Goal: Task Accomplishment & Management: Manage account settings

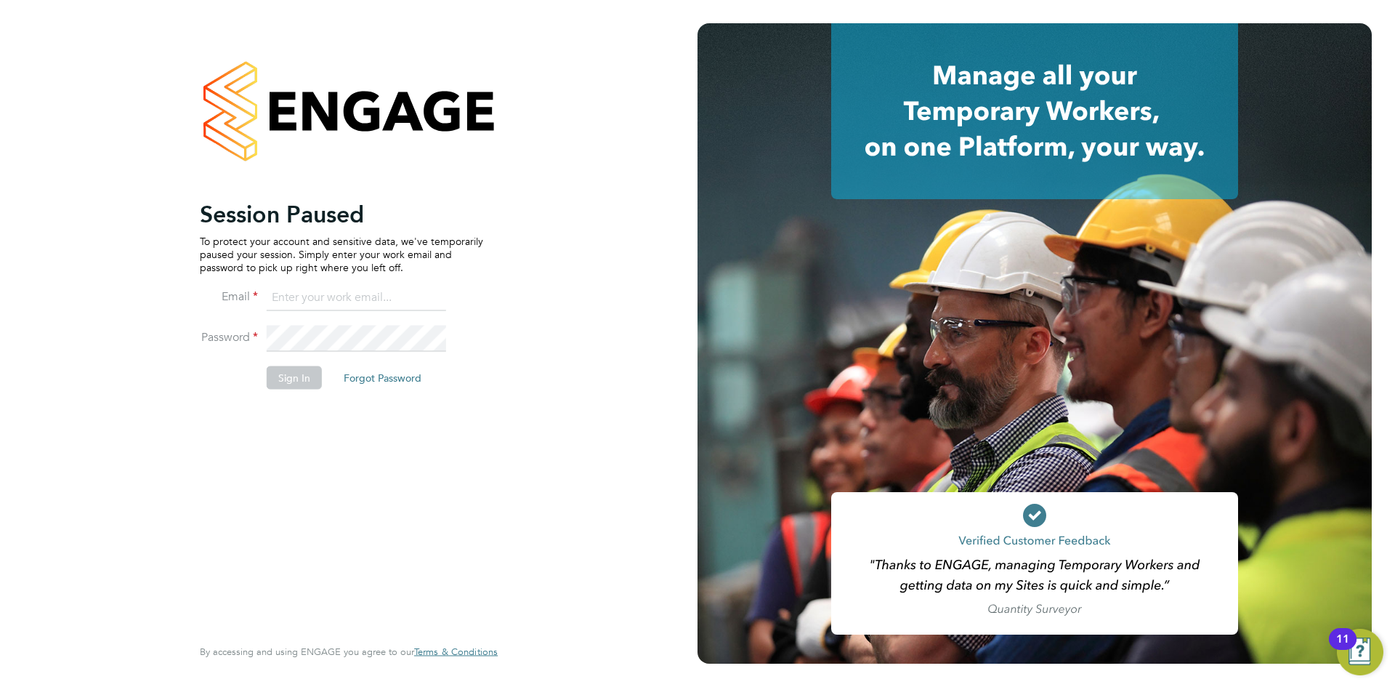
drag, startPoint x: 0, startPoint y: 0, endPoint x: 314, endPoint y: 281, distance: 421.0
click at [315, 280] on ng-template "Session Paused To protect your account and sensitive data, we've temporarily pa…" at bounding box center [341, 301] width 283 height 204
click at [314, 291] on input at bounding box center [357, 298] width 180 height 26
type input "daniel.tisseyre@randstad.co.uk"
click at [289, 386] on button "Sign In" at bounding box center [294, 377] width 55 height 23
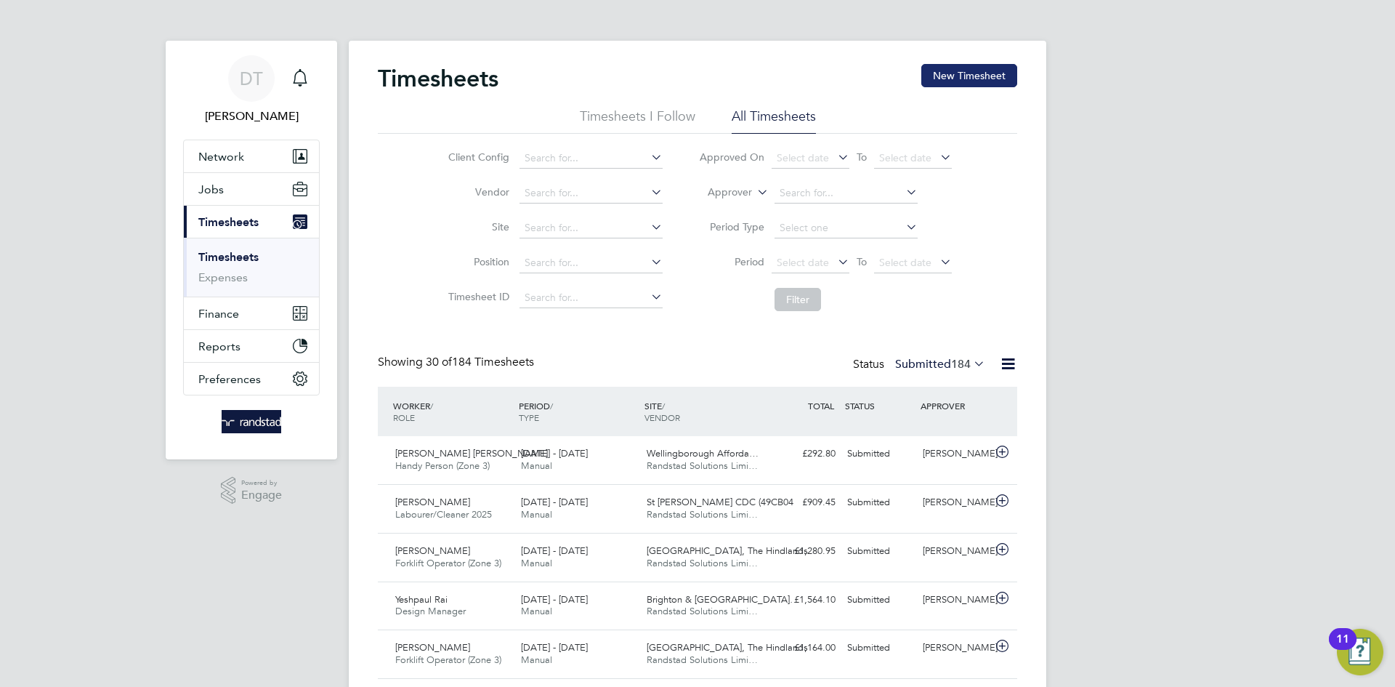
click at [979, 78] on button "New Timesheet" at bounding box center [970, 75] width 96 height 23
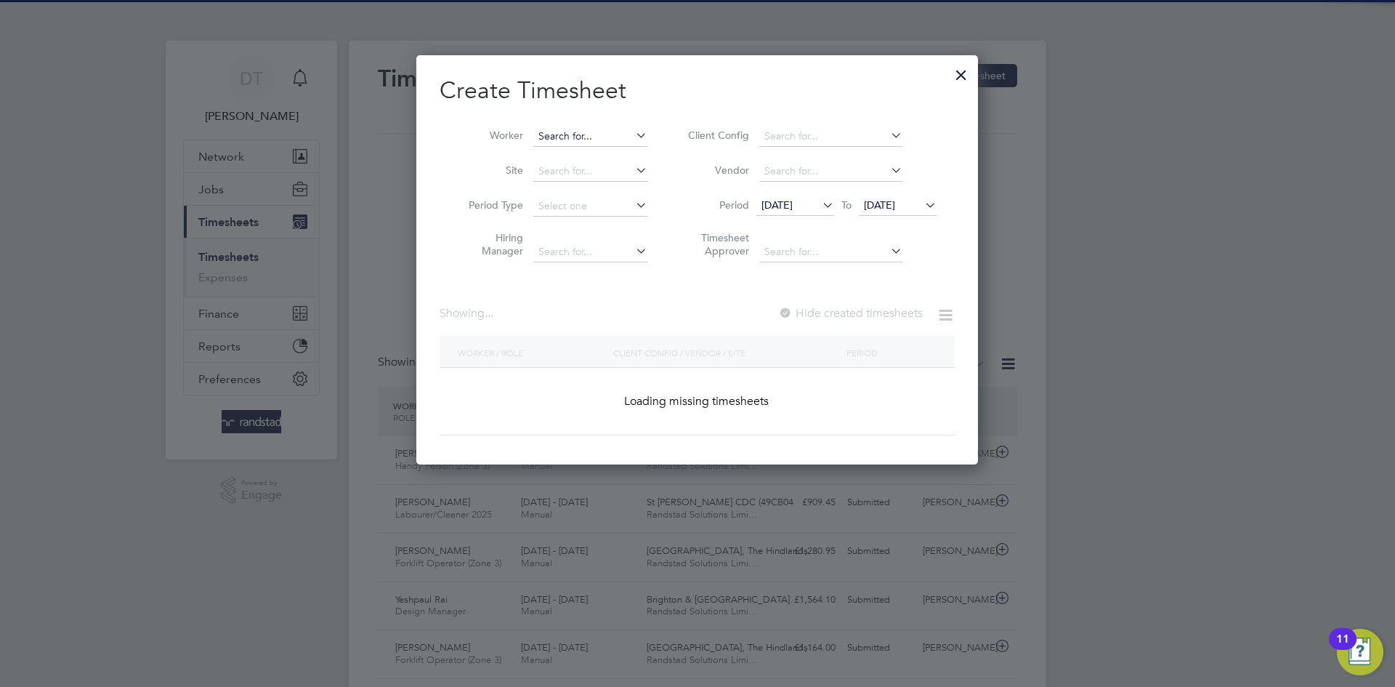
click at [584, 132] on input at bounding box center [590, 136] width 114 height 20
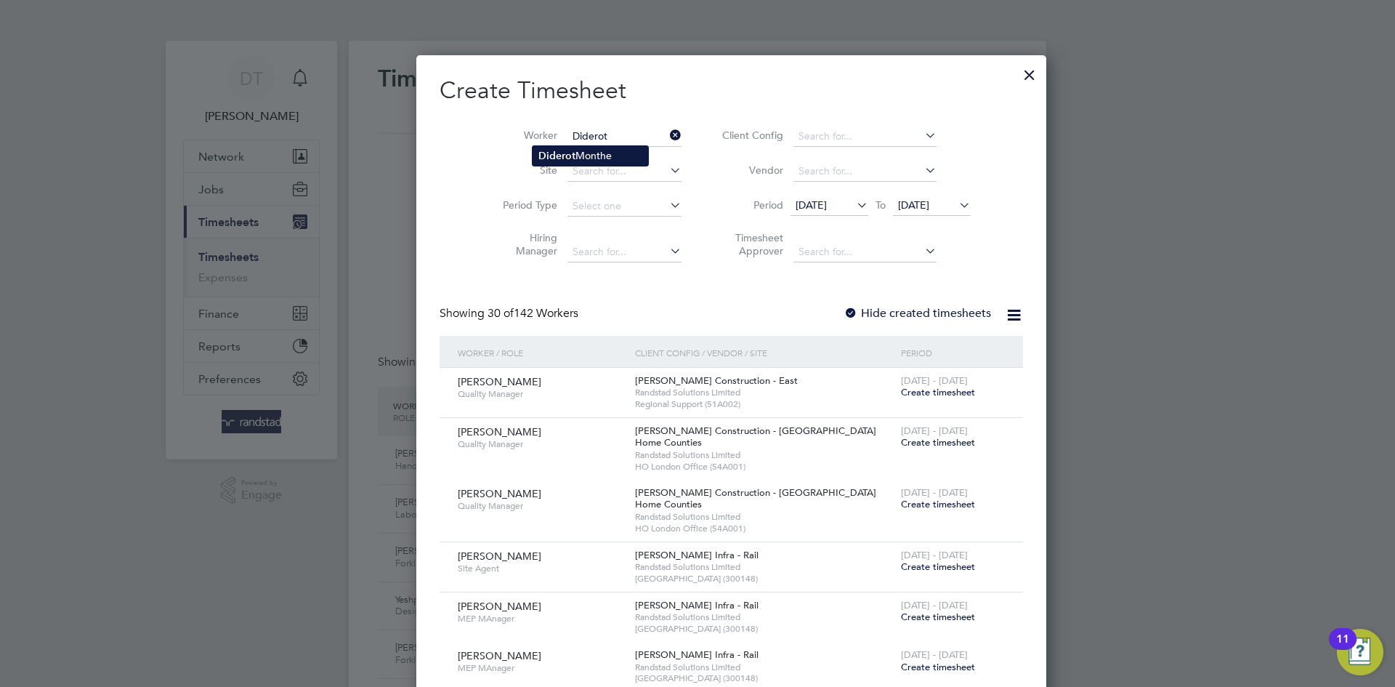
click at [601, 150] on li "Diderot Monthe" at bounding box center [591, 156] width 116 height 20
type input "Diderot Monthe"
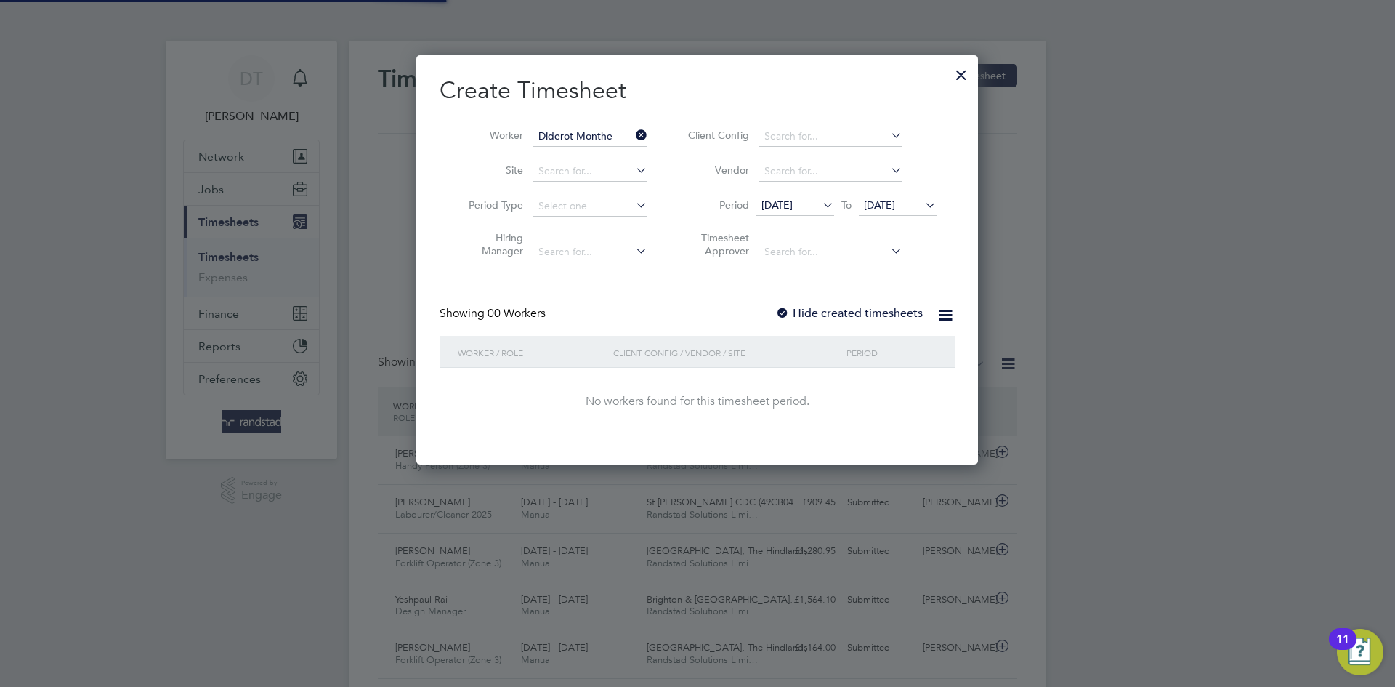
click at [834, 322] on div "Showing 00 Workers Hide created timesheets" at bounding box center [697, 321] width 515 height 30
click at [874, 306] on label "Hide created timesheets" at bounding box center [849, 313] width 148 height 15
click at [887, 207] on span "[DATE]" at bounding box center [879, 204] width 31 height 13
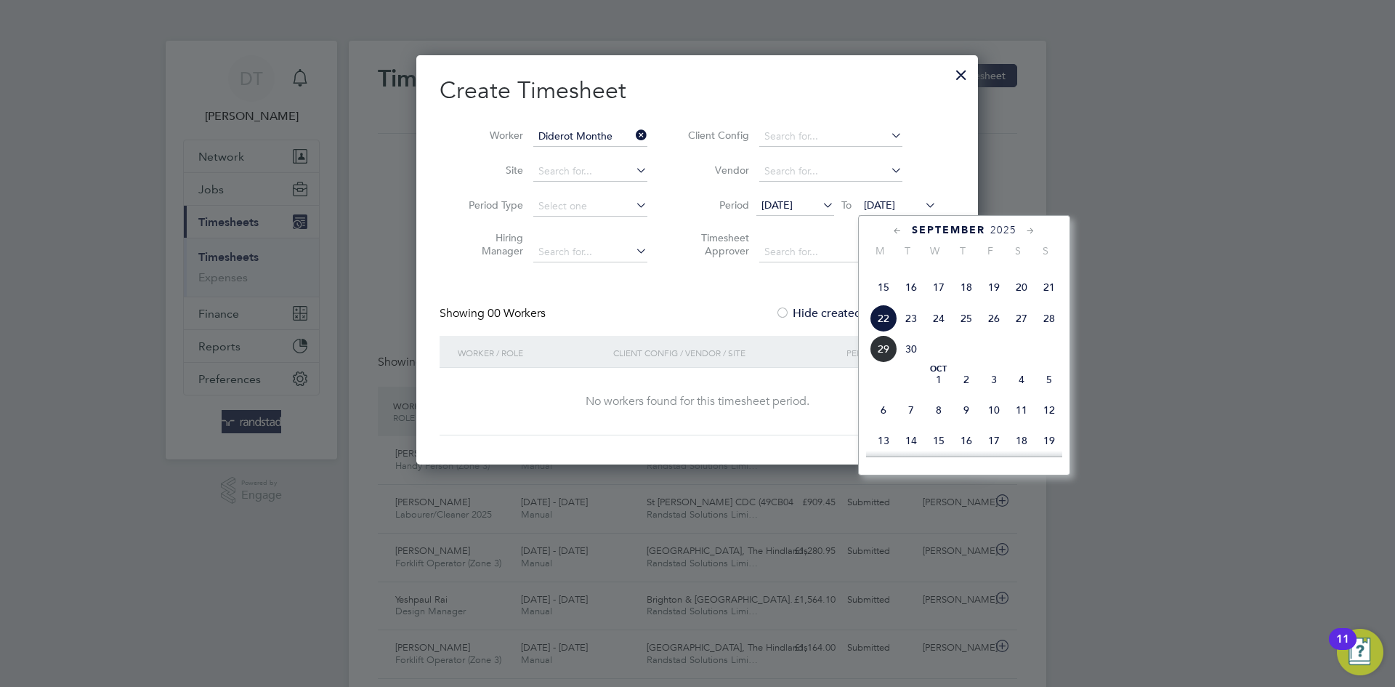
click at [875, 363] on span "29" at bounding box center [884, 349] width 28 height 28
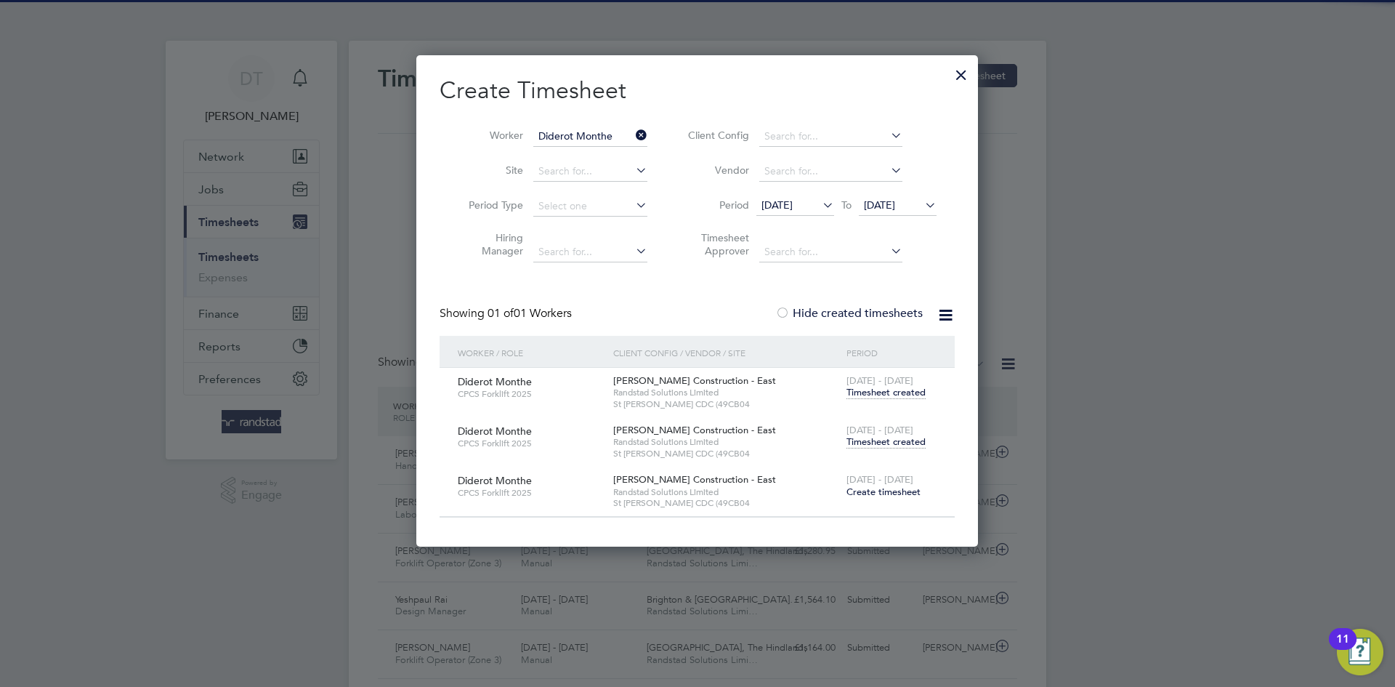
click at [876, 450] on div "[DATE] - [DATE] Timesheet created" at bounding box center [891, 436] width 97 height 39
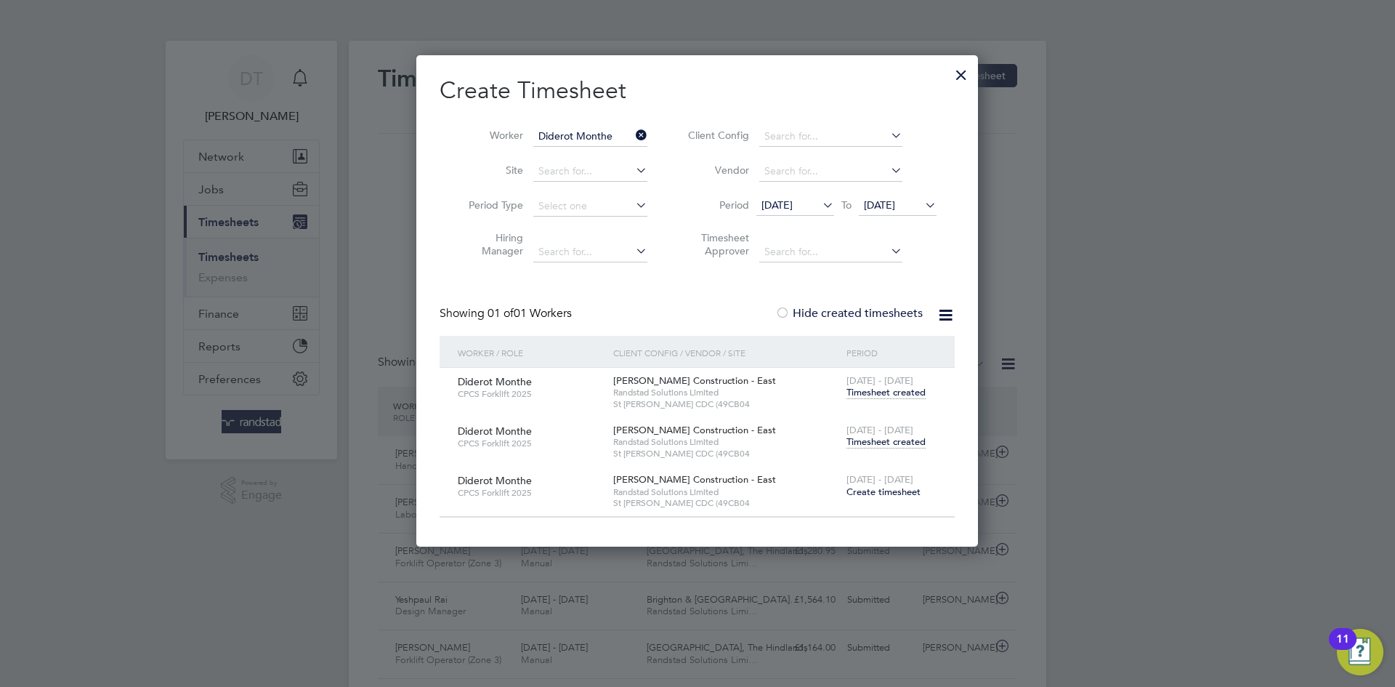
click at [882, 439] on span "Timesheet created" at bounding box center [886, 441] width 79 height 13
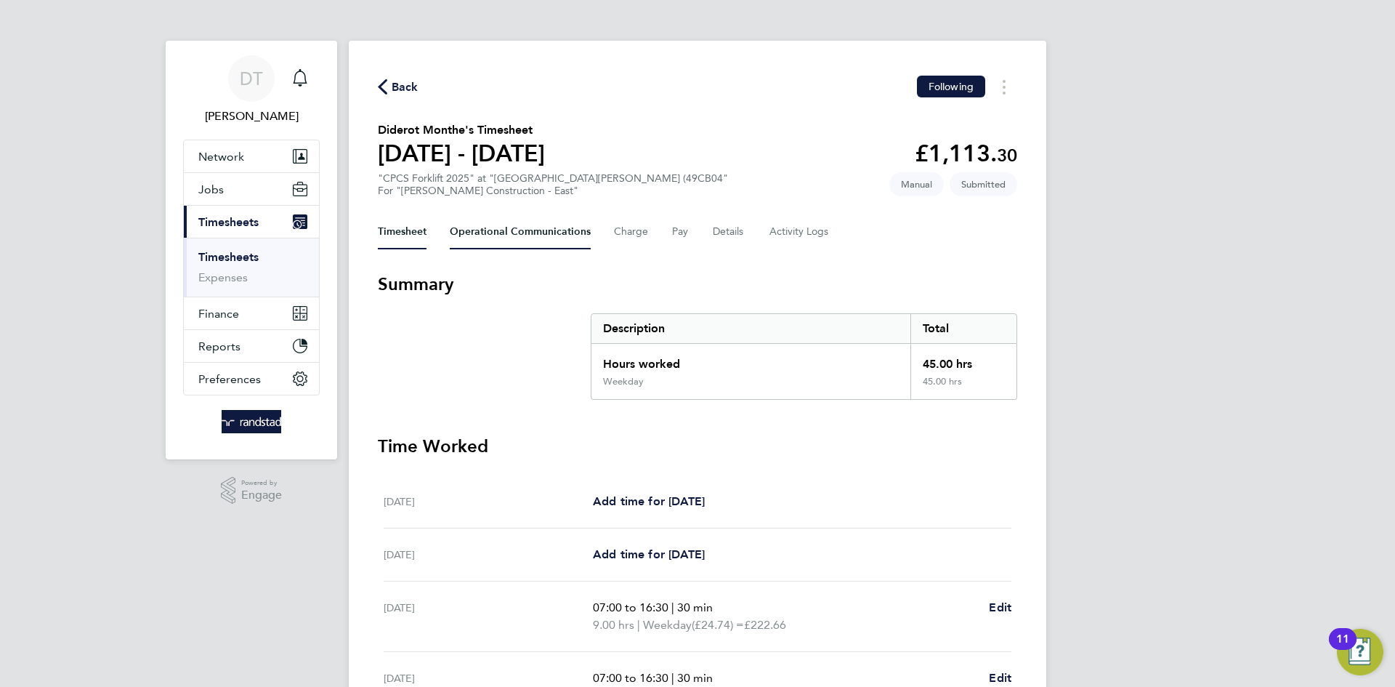
click at [525, 239] on Communications-tab "Operational Communications" at bounding box center [520, 231] width 141 height 35
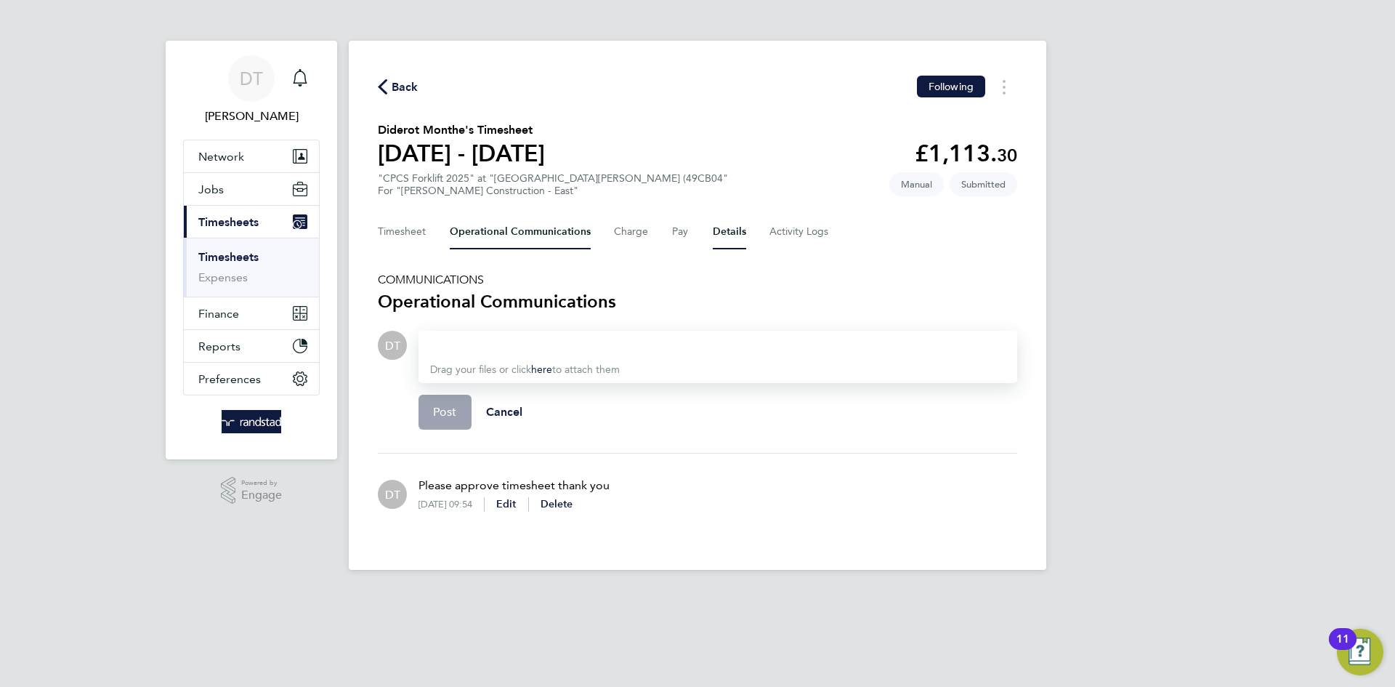
click at [726, 230] on button "Details" at bounding box center [729, 231] width 33 height 35
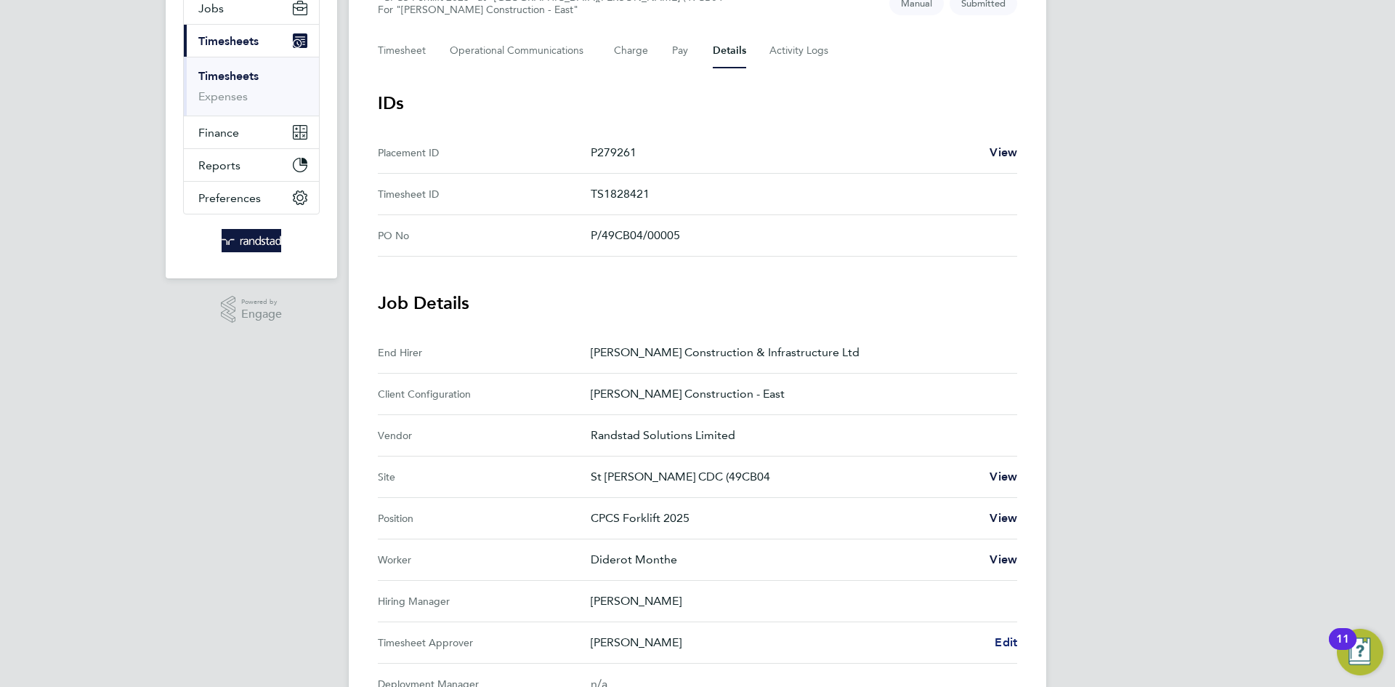
click at [1012, 638] on span "Edit" at bounding box center [1006, 642] width 23 height 14
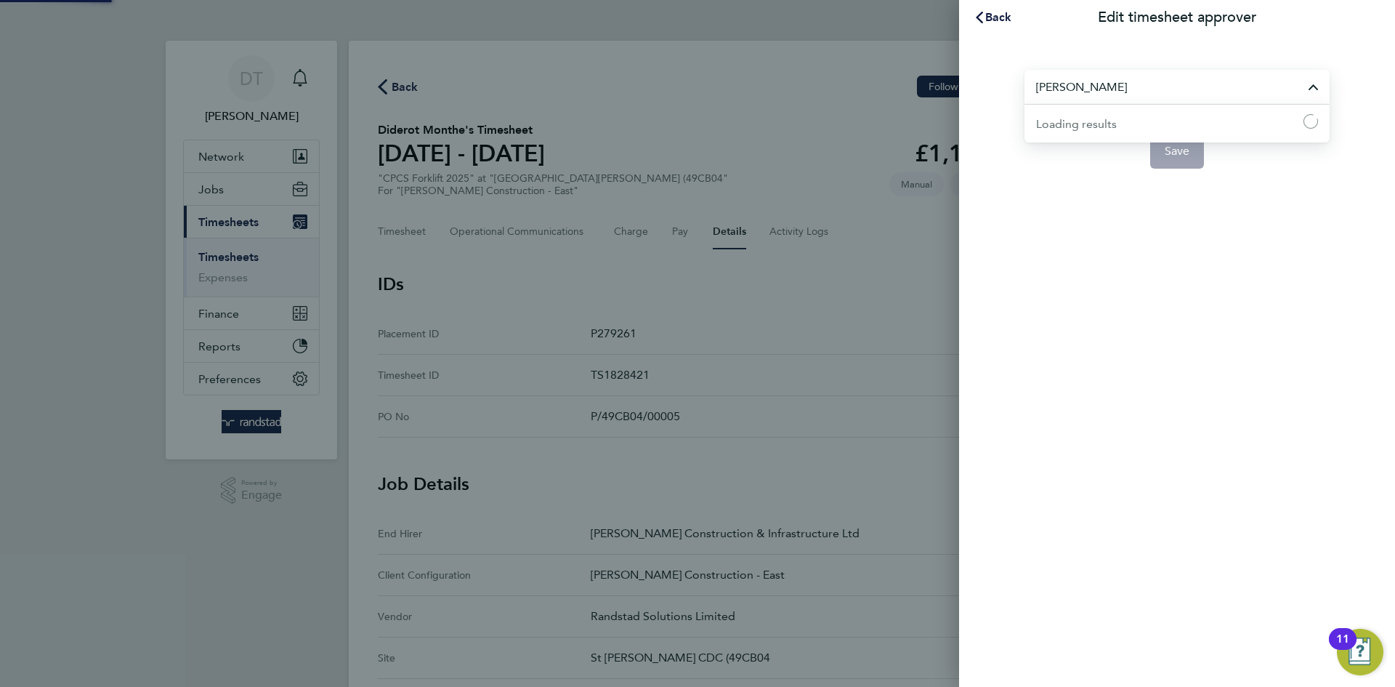
click at [1135, 75] on input "[PERSON_NAME]" at bounding box center [1177, 87] width 305 height 34
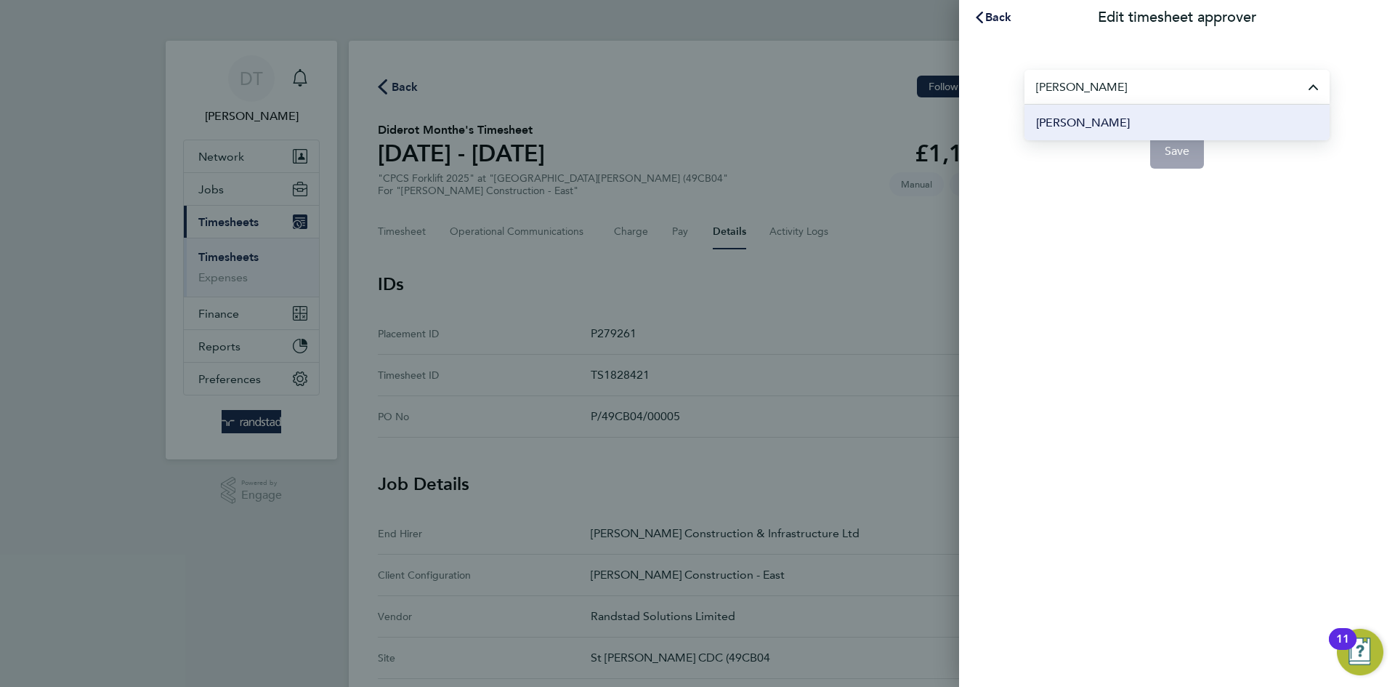
type input "[PERSON_NAME]"
click at [1135, 123] on li "[PERSON_NAME]" at bounding box center [1177, 123] width 305 height 36
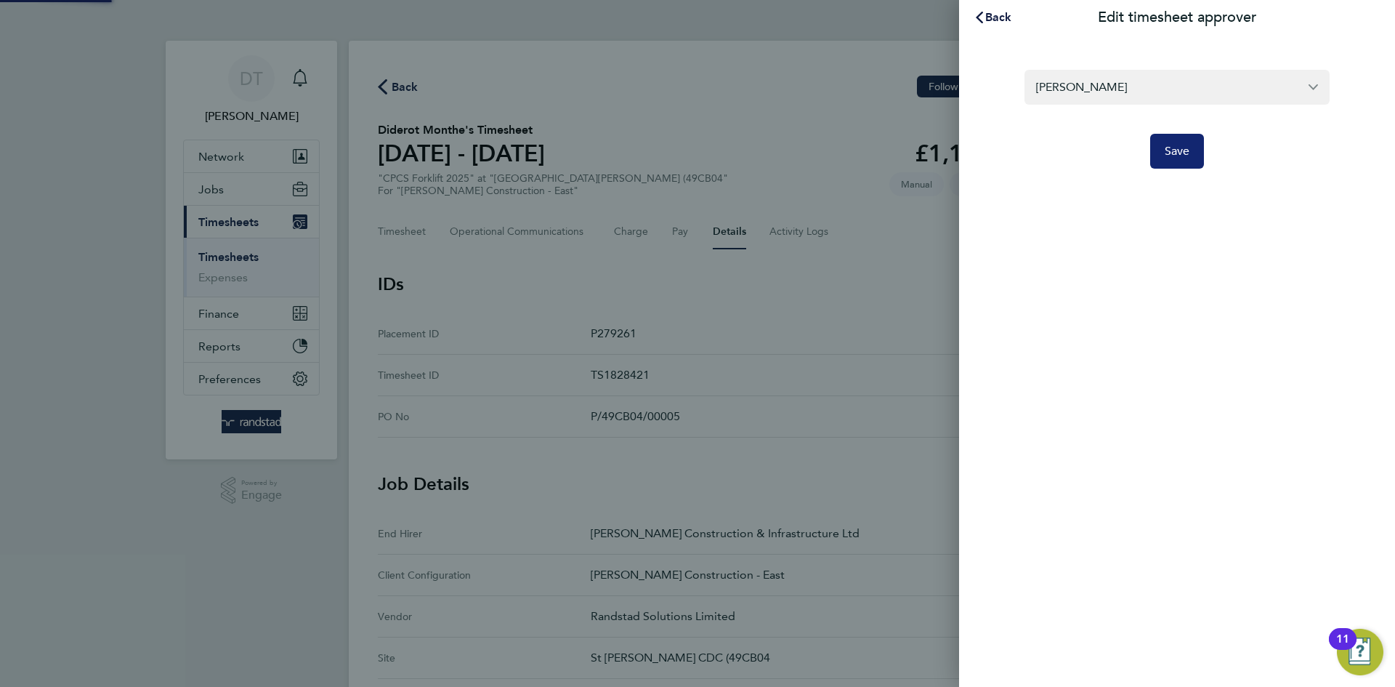
click at [1169, 148] on span "Save" at bounding box center [1177, 151] width 25 height 15
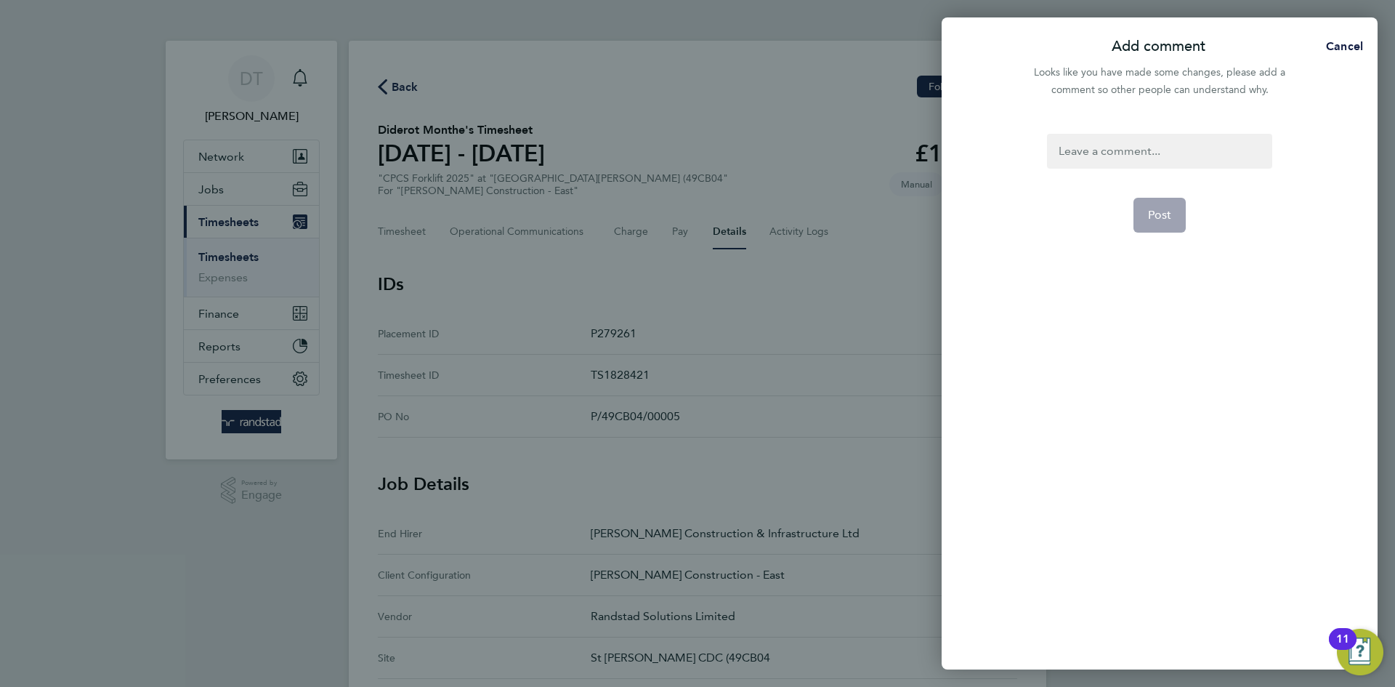
click at [1130, 152] on div at bounding box center [1159, 151] width 225 height 35
drag, startPoint x: 1230, startPoint y: 158, endPoint x: 919, endPoint y: 147, distance: 311.3
click at [861, 154] on div "Add comment Cancel Looks like you have made some changes, please add a comment …" at bounding box center [697, 343] width 1395 height 687
copy div "Timesheet approver changed"
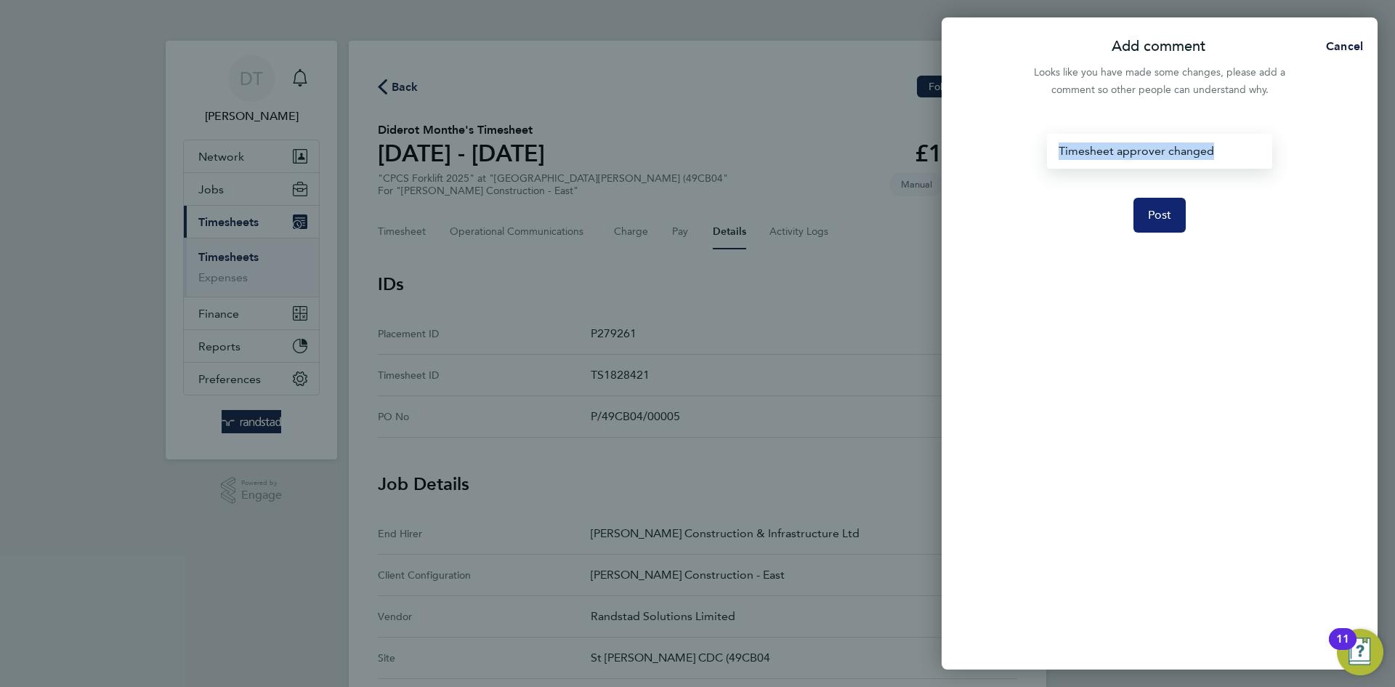
click at [1157, 212] on span "Post" at bounding box center [1160, 215] width 24 height 15
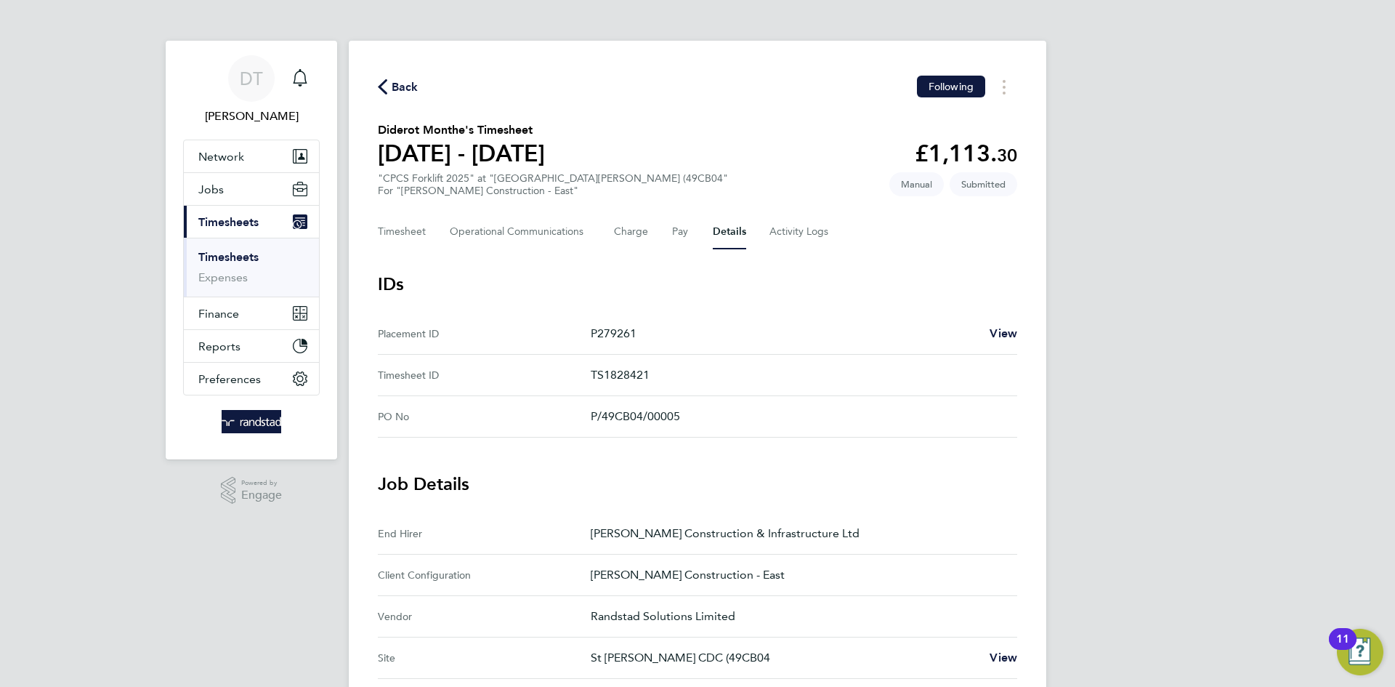
click at [395, 76] on div "Back Following" at bounding box center [698, 87] width 640 height 23
click at [412, 86] on span "Back" at bounding box center [405, 86] width 27 height 17
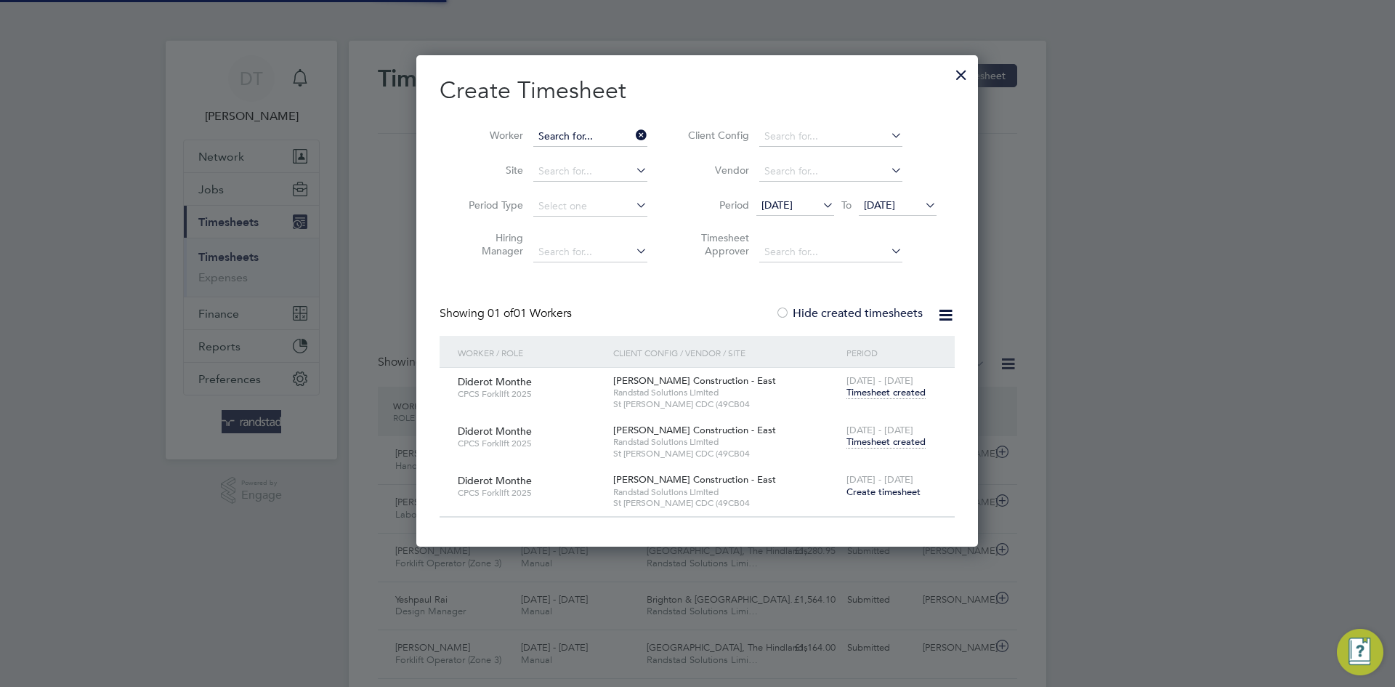
click at [621, 130] on input at bounding box center [590, 136] width 114 height 20
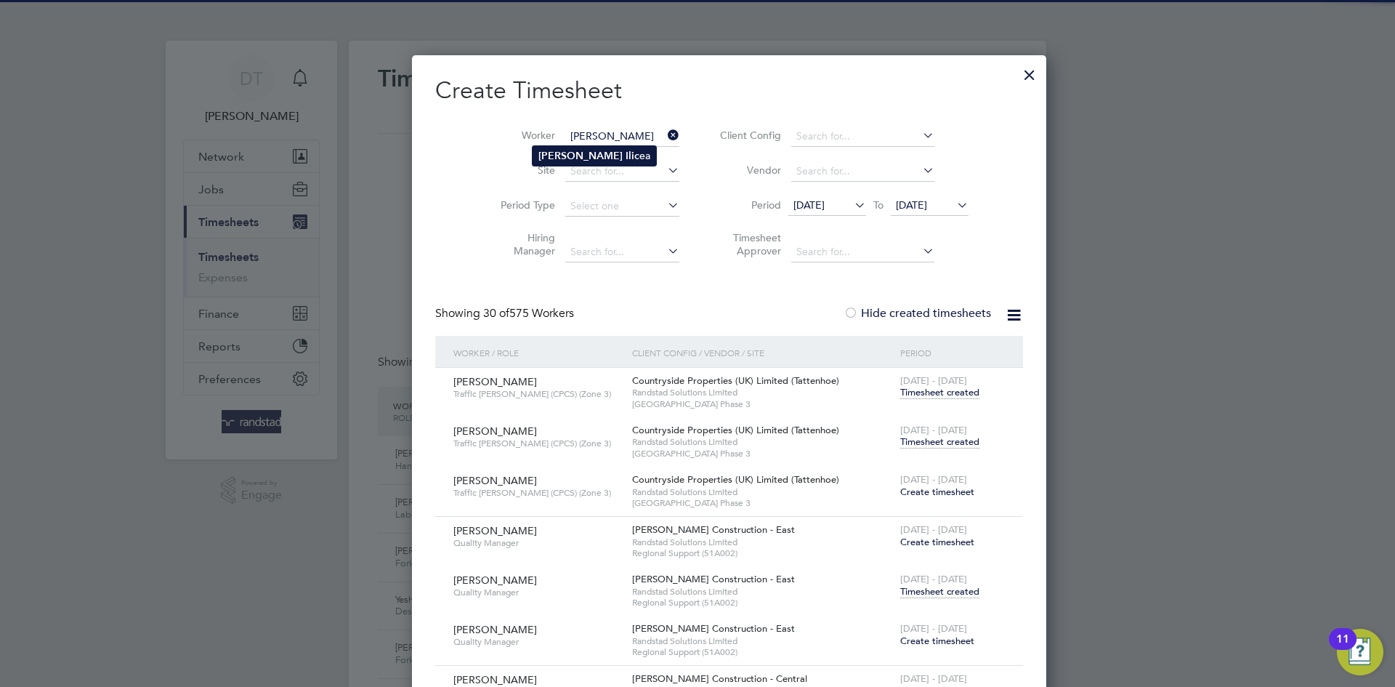
click at [626, 156] on b "Ilic" at bounding box center [633, 156] width 14 height 12
type input "[PERSON_NAME]"
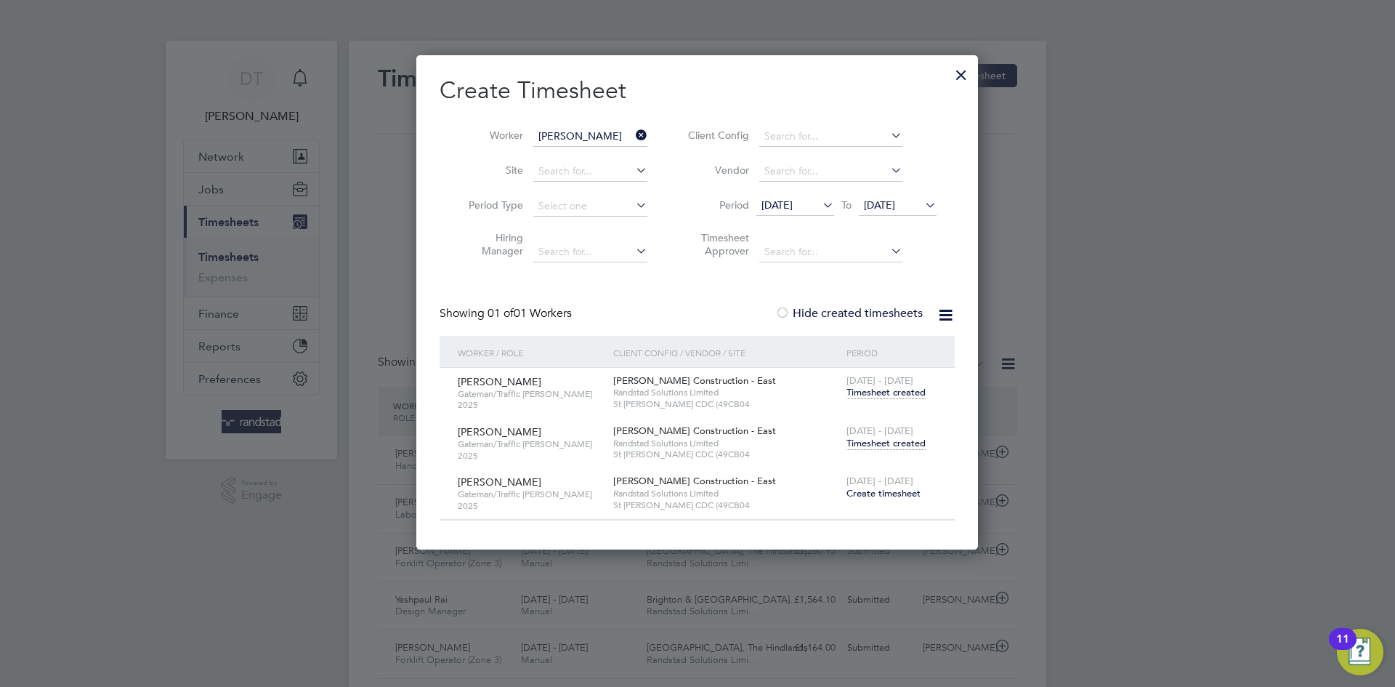
click at [878, 440] on span "Timesheet created" at bounding box center [886, 443] width 79 height 13
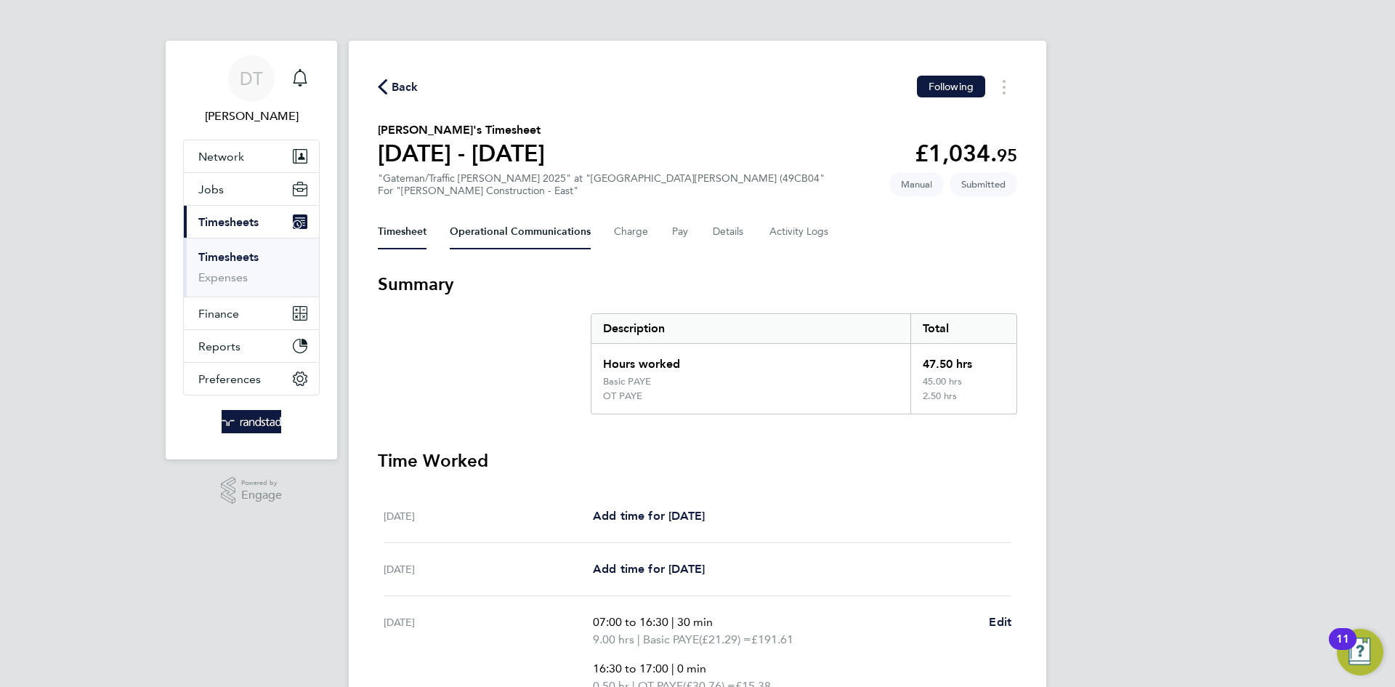
click at [504, 229] on Communications-tab "Operational Communications" at bounding box center [520, 231] width 141 height 35
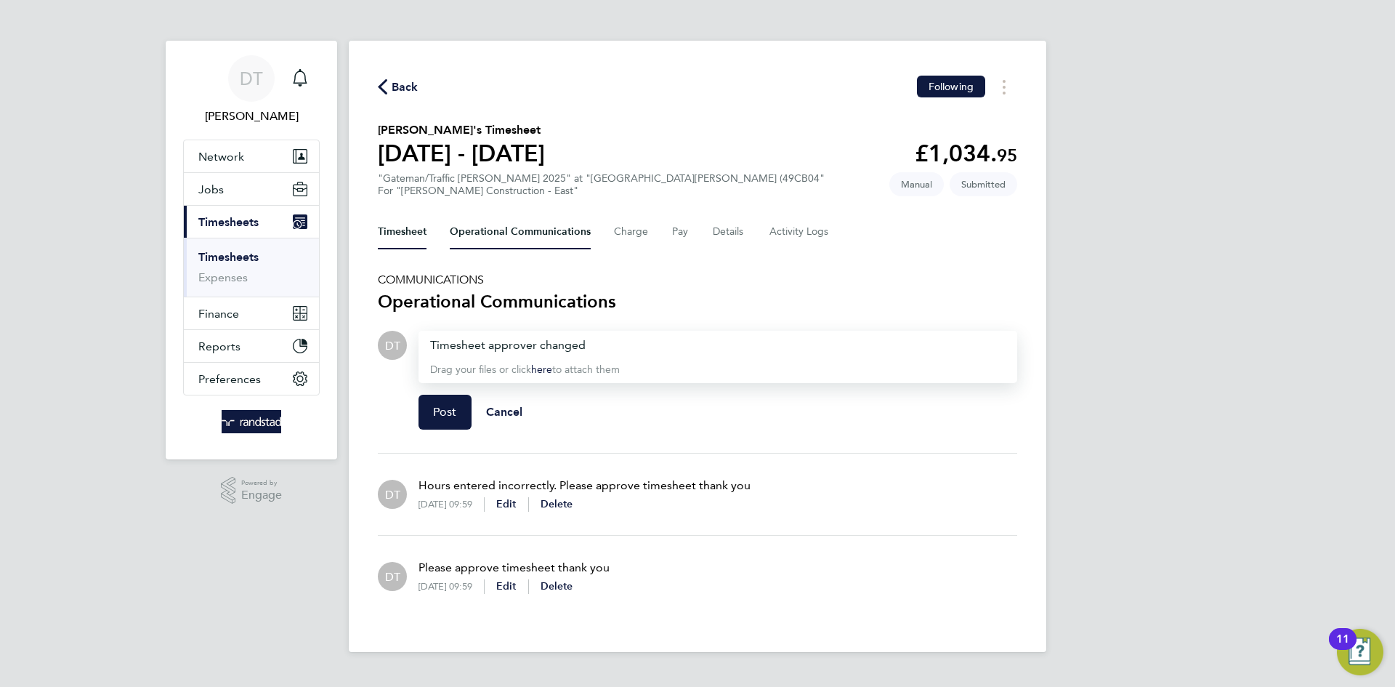
click at [413, 222] on button "Timesheet" at bounding box center [402, 231] width 49 height 35
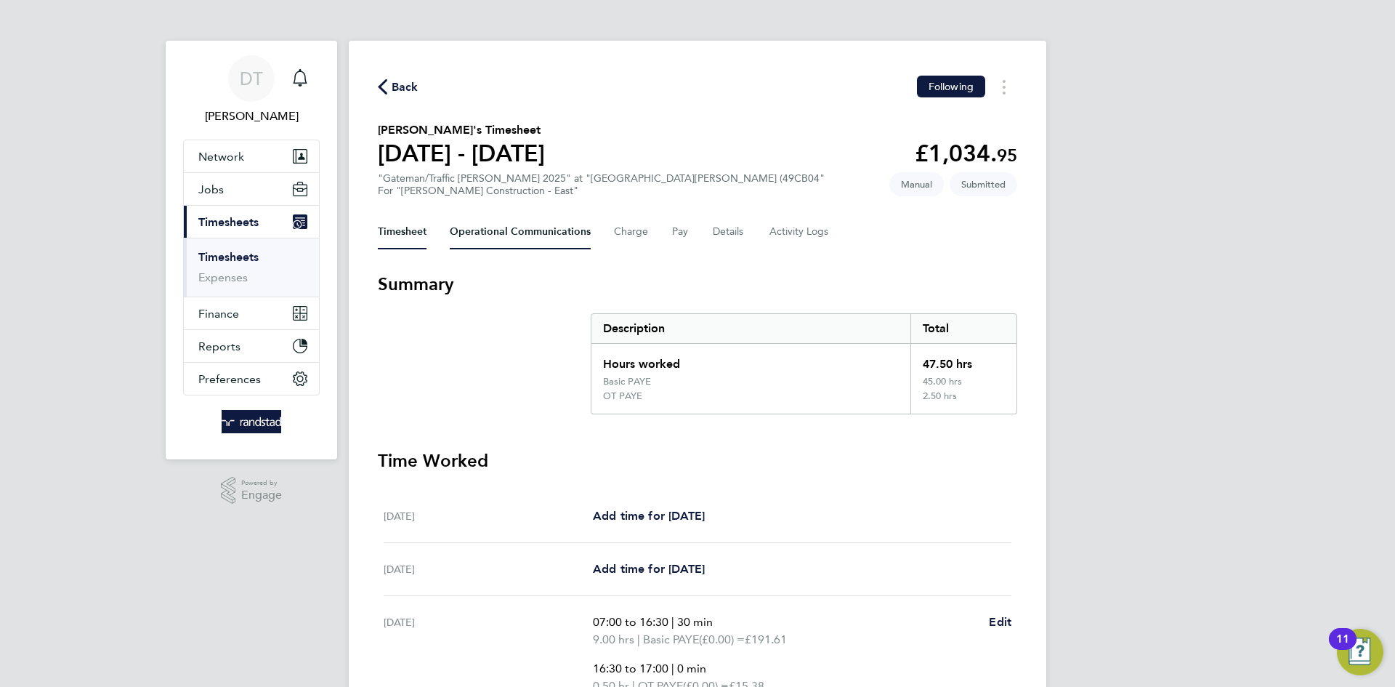
click at [483, 231] on Communications-tab "Operational Communications" at bounding box center [520, 231] width 141 height 35
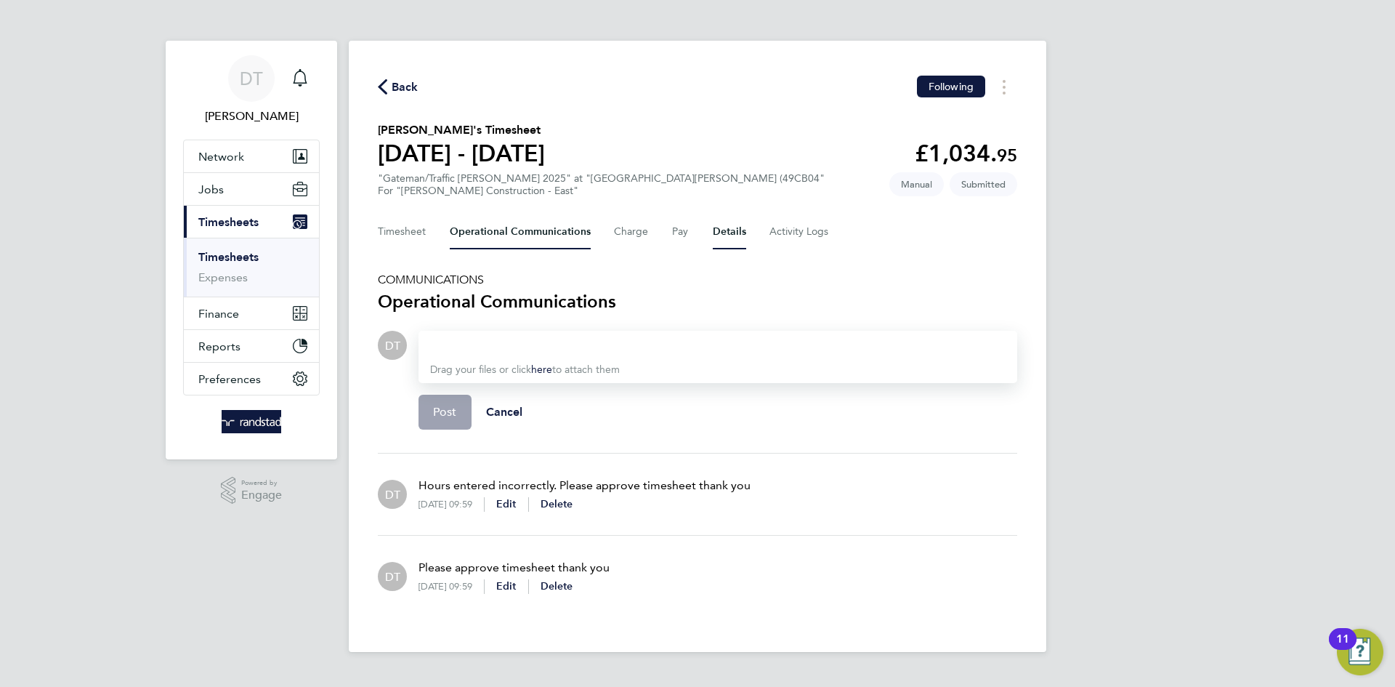
click at [718, 223] on button "Details" at bounding box center [729, 231] width 33 height 35
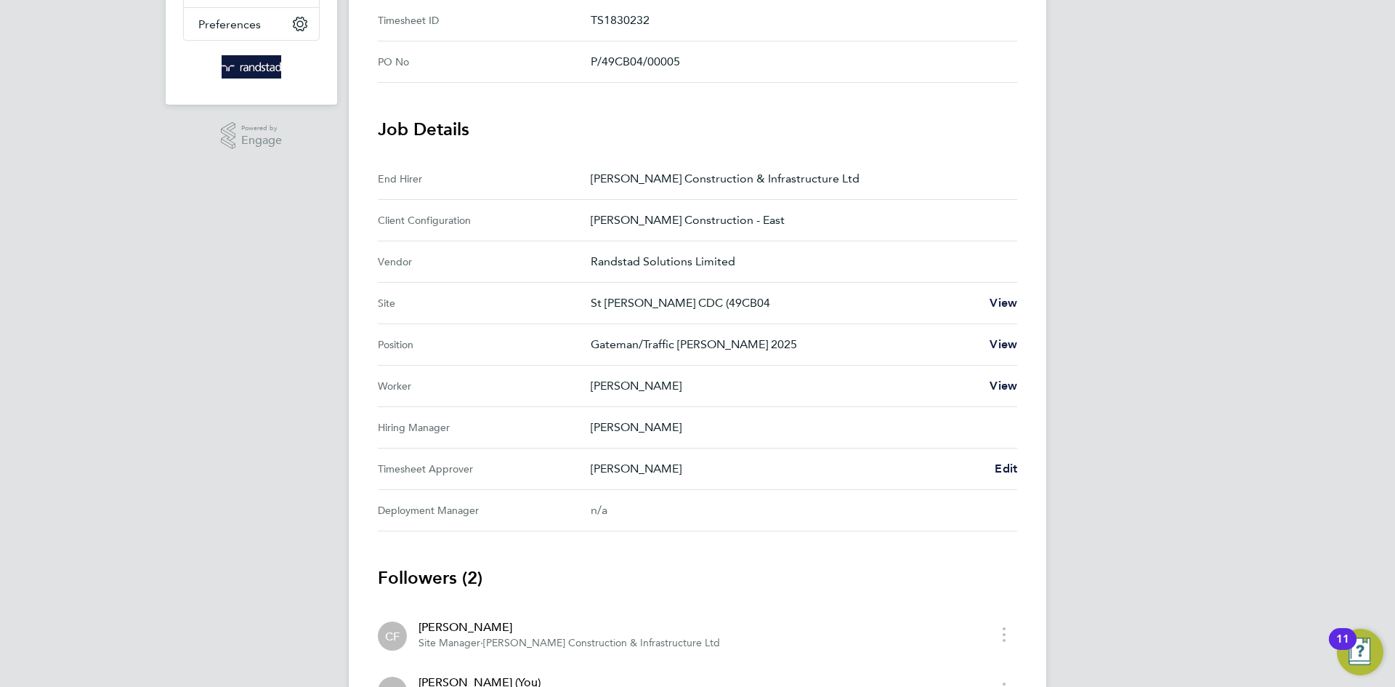
click at [1010, 479] on Approver "Timesheet Approver [PERSON_NAME] Edit" at bounding box center [698, 468] width 640 height 41
click at [1010, 462] on span "Edit" at bounding box center [1006, 469] width 23 height 14
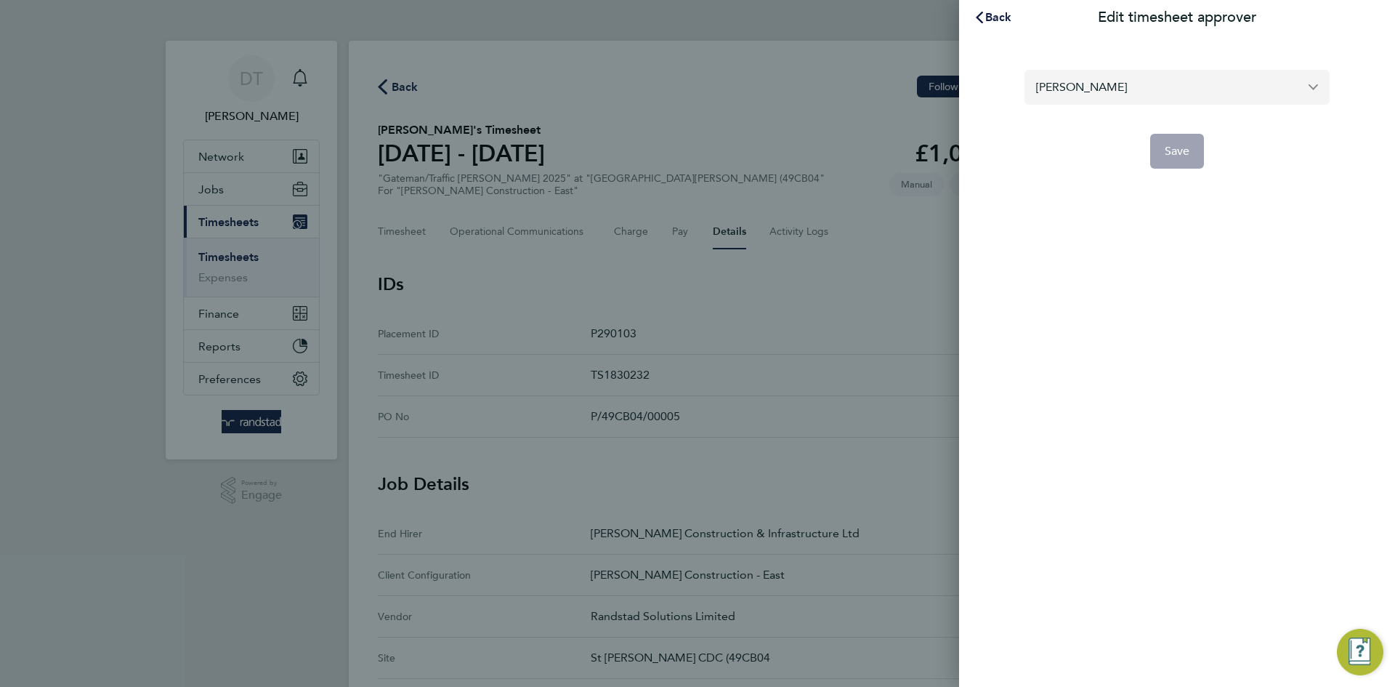
click at [1085, 93] on input "[PERSON_NAME]" at bounding box center [1177, 87] width 305 height 34
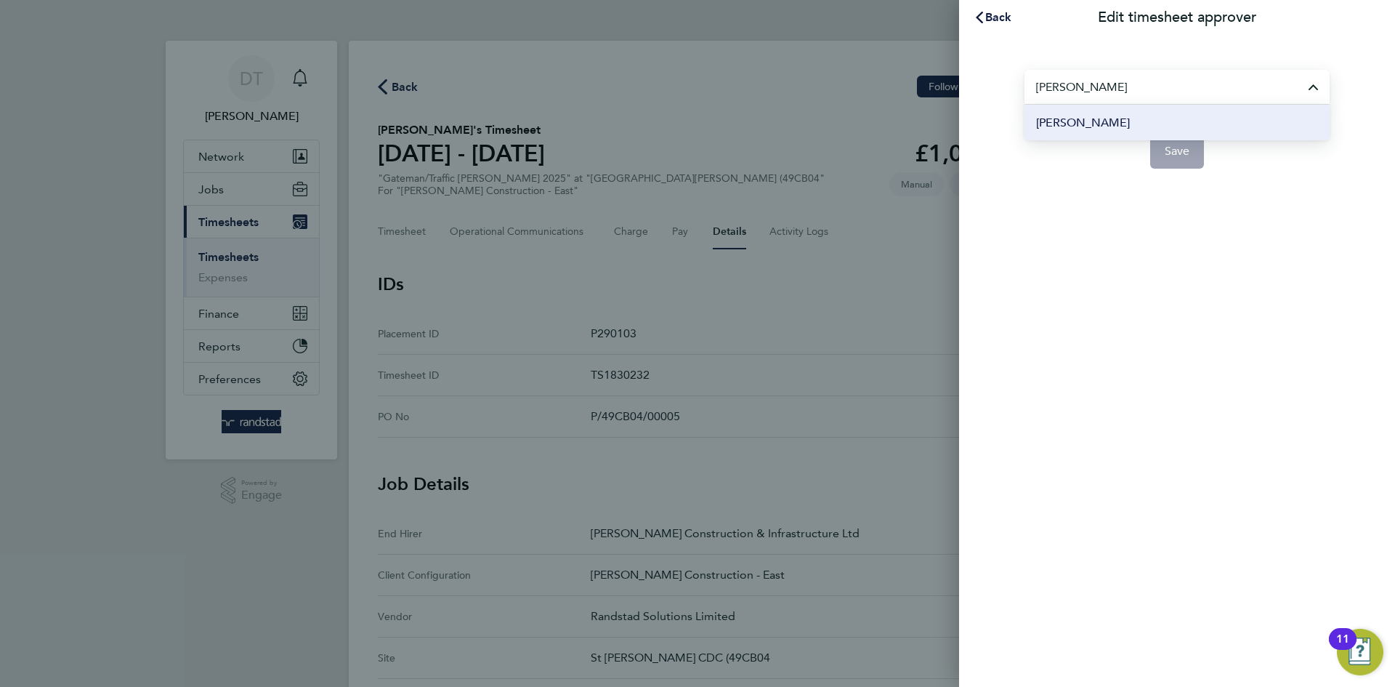
type input "[PERSON_NAME]"
click at [1103, 125] on span "[PERSON_NAME]" at bounding box center [1083, 122] width 94 height 17
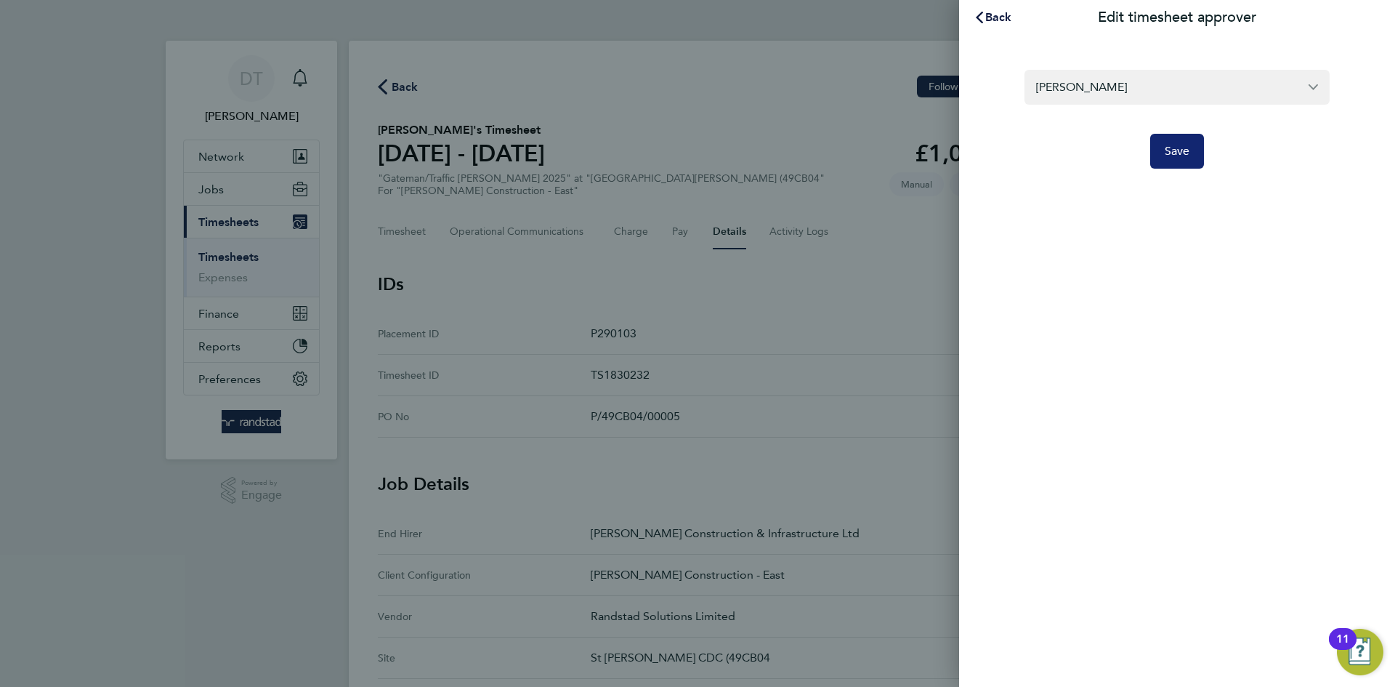
click at [1163, 140] on button "Save" at bounding box center [1177, 151] width 55 height 35
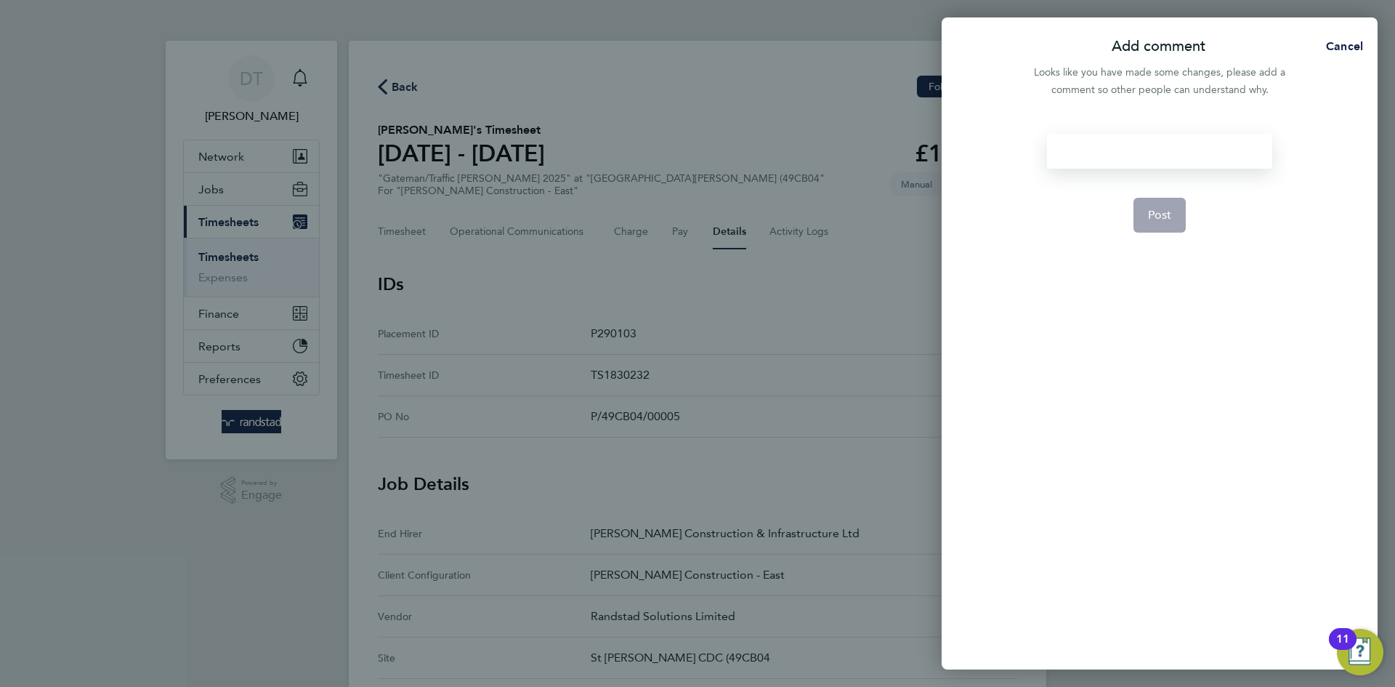
click at [1100, 144] on div at bounding box center [1159, 151] width 225 height 35
paste div
click at [1181, 217] on button "Post" at bounding box center [1160, 215] width 53 height 35
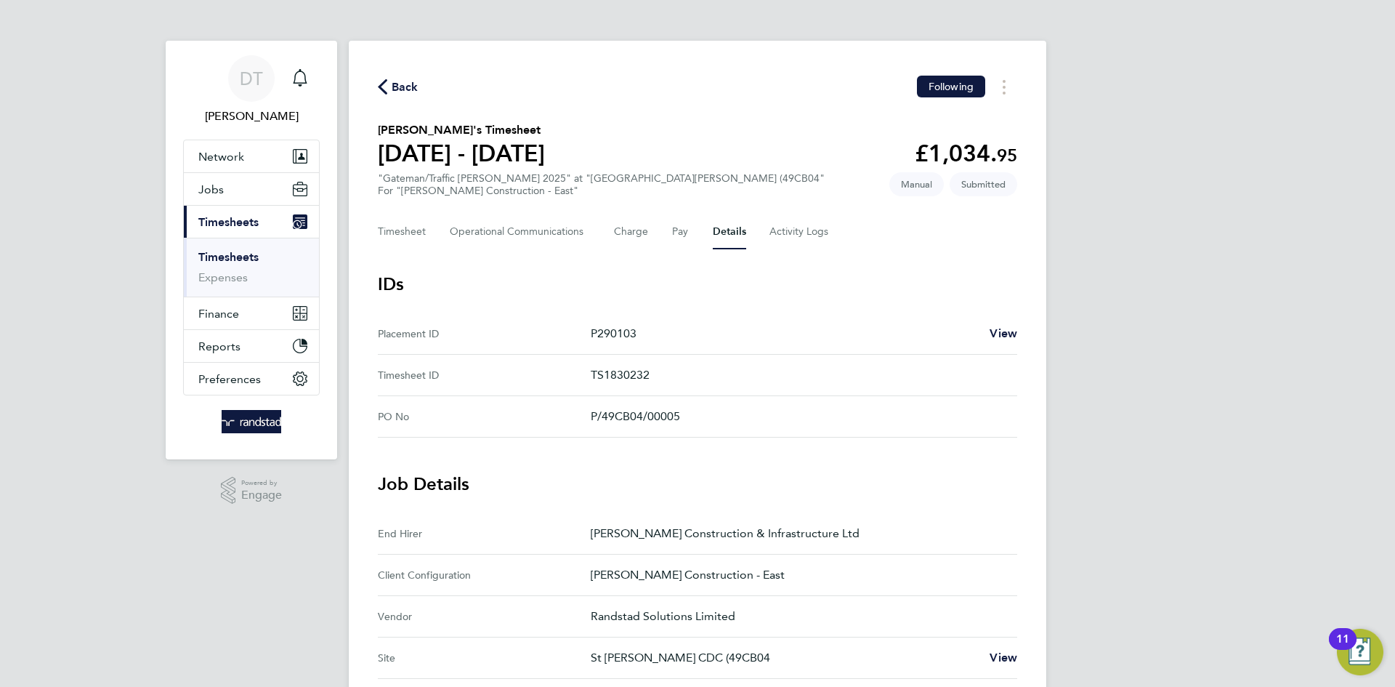
click at [408, 89] on span "Back" at bounding box center [405, 86] width 27 height 17
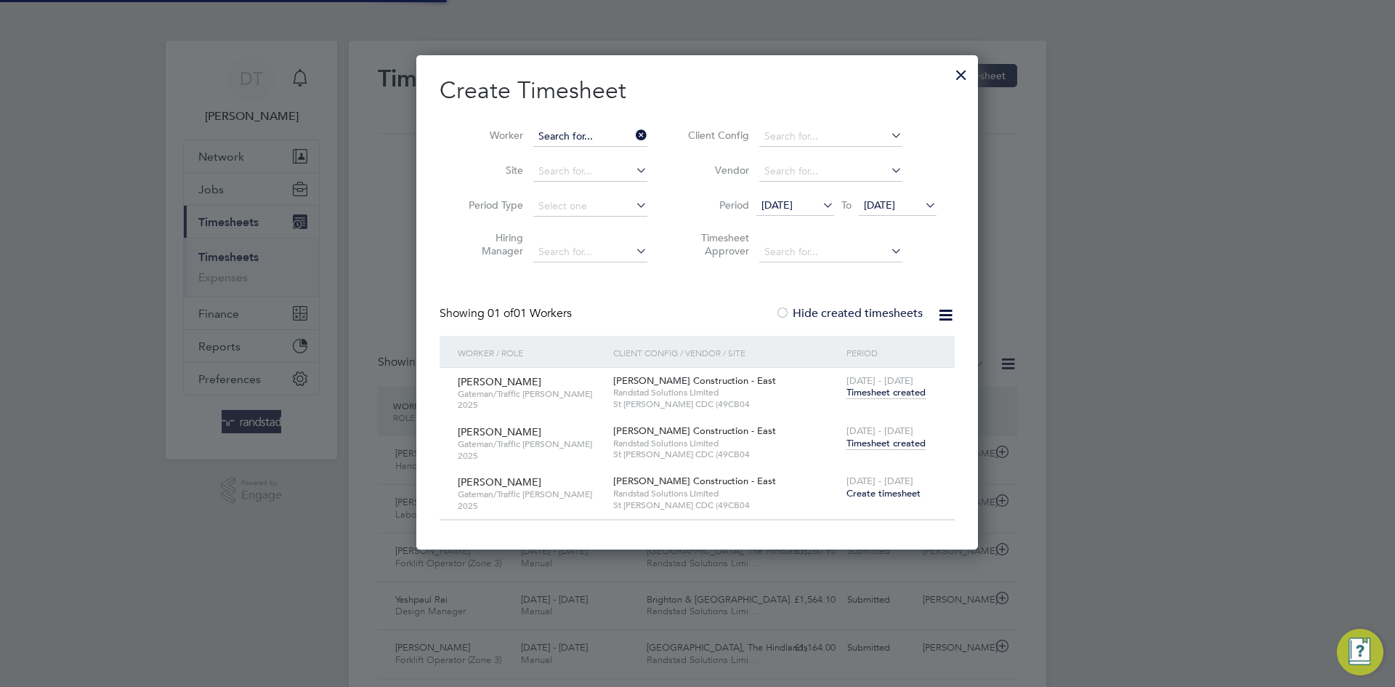
click at [574, 131] on input at bounding box center [590, 136] width 114 height 20
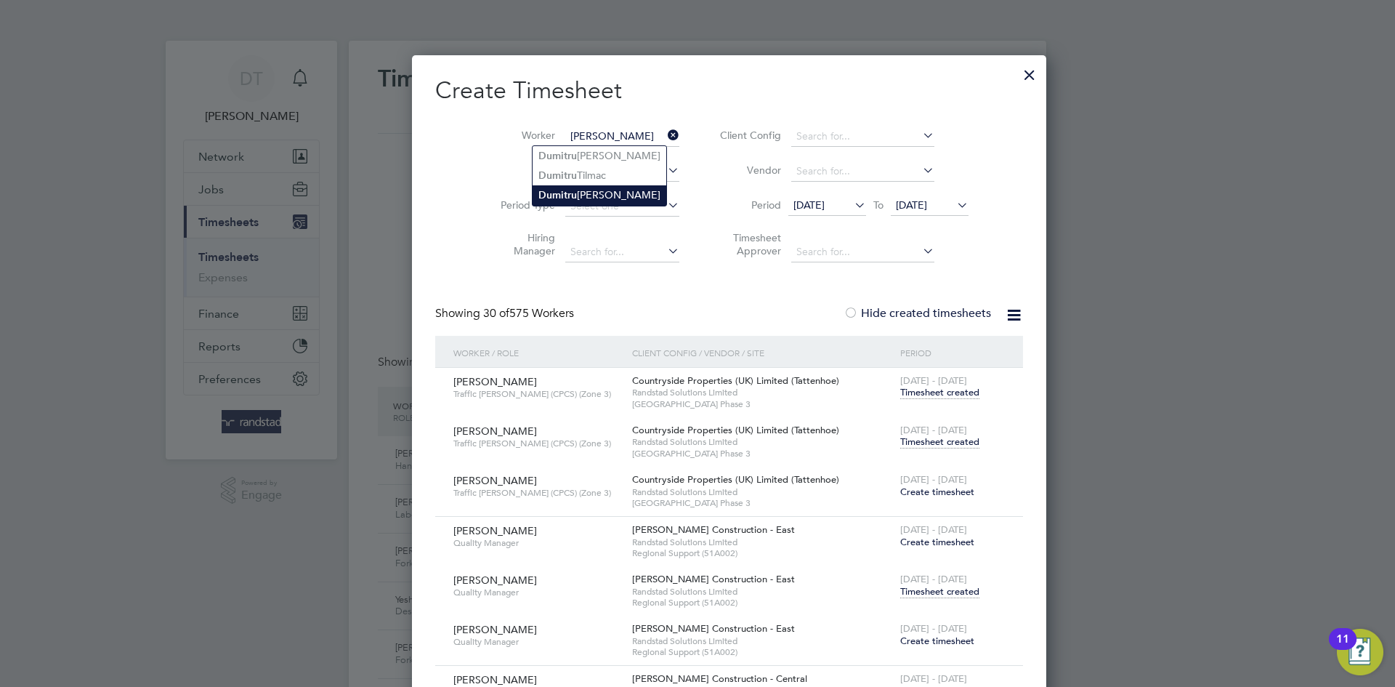
click at [578, 201] on li "Dumi t ru Tanasov" at bounding box center [600, 195] width 134 height 20
type input "[PERSON_NAME]"
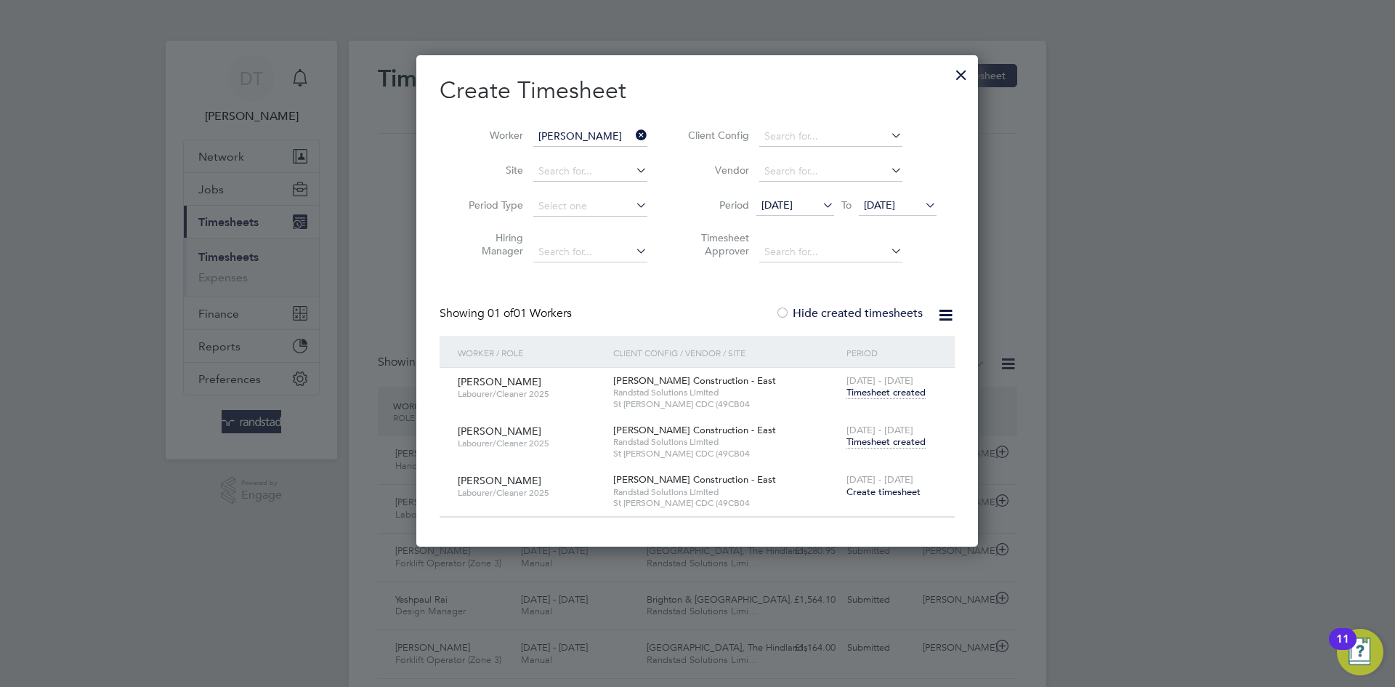
click at [887, 444] on span "Timesheet created" at bounding box center [886, 441] width 79 height 13
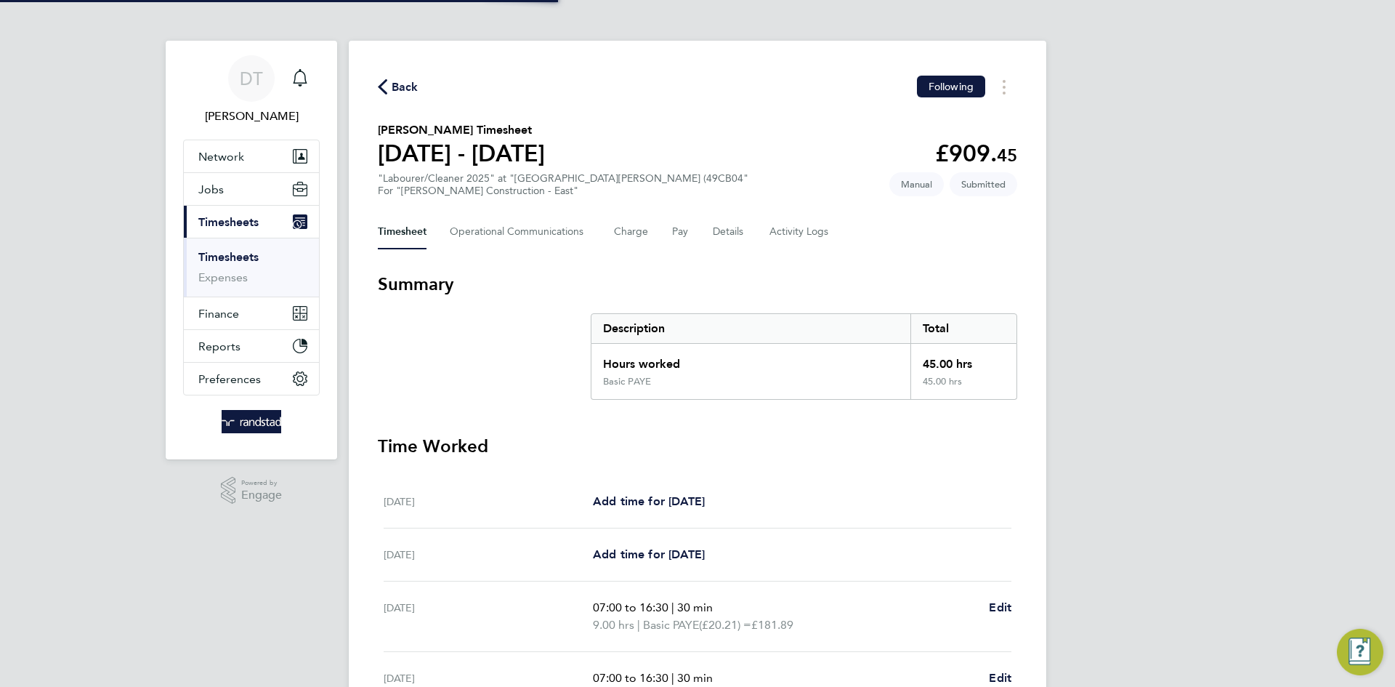
click at [474, 264] on div "Back Following [PERSON_NAME] Timesheet [DATE] - [DATE] £909. 45 "Labourer/Clean…" at bounding box center [698, 540] width 698 height 998
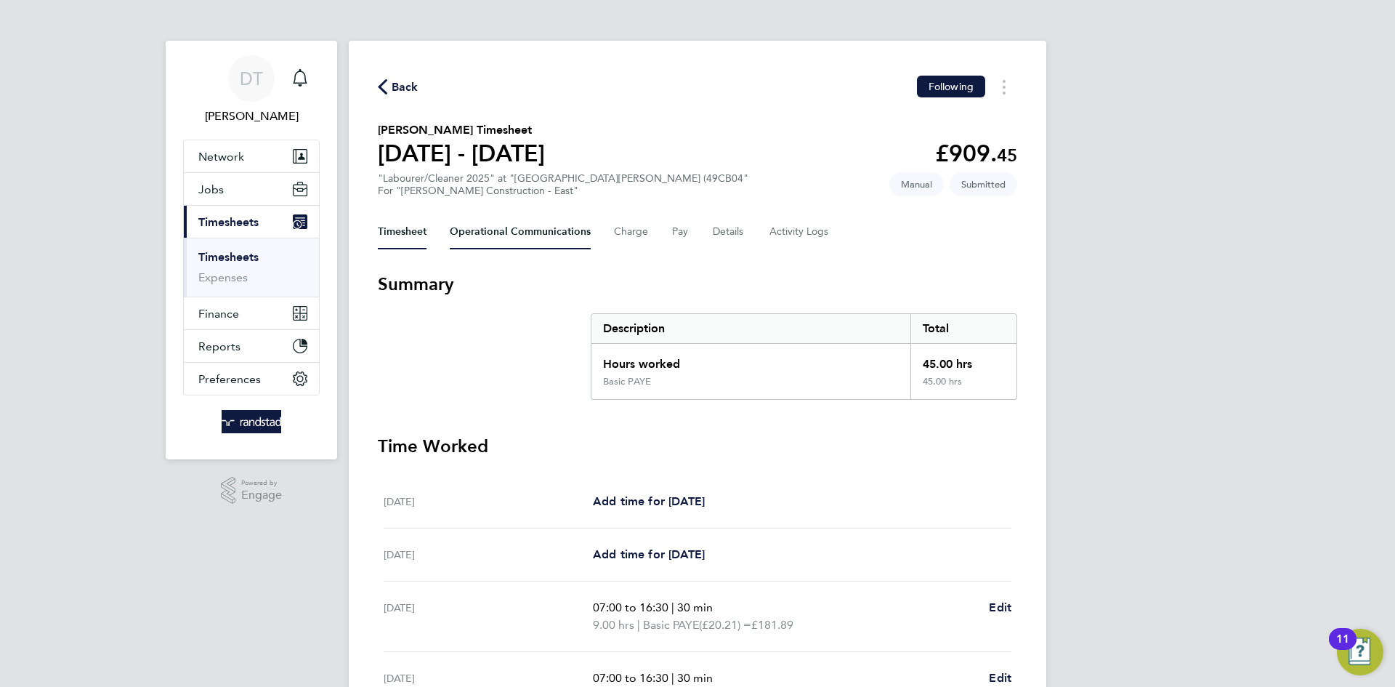
click at [484, 233] on Communications-tab "Operational Communications" at bounding box center [520, 231] width 141 height 35
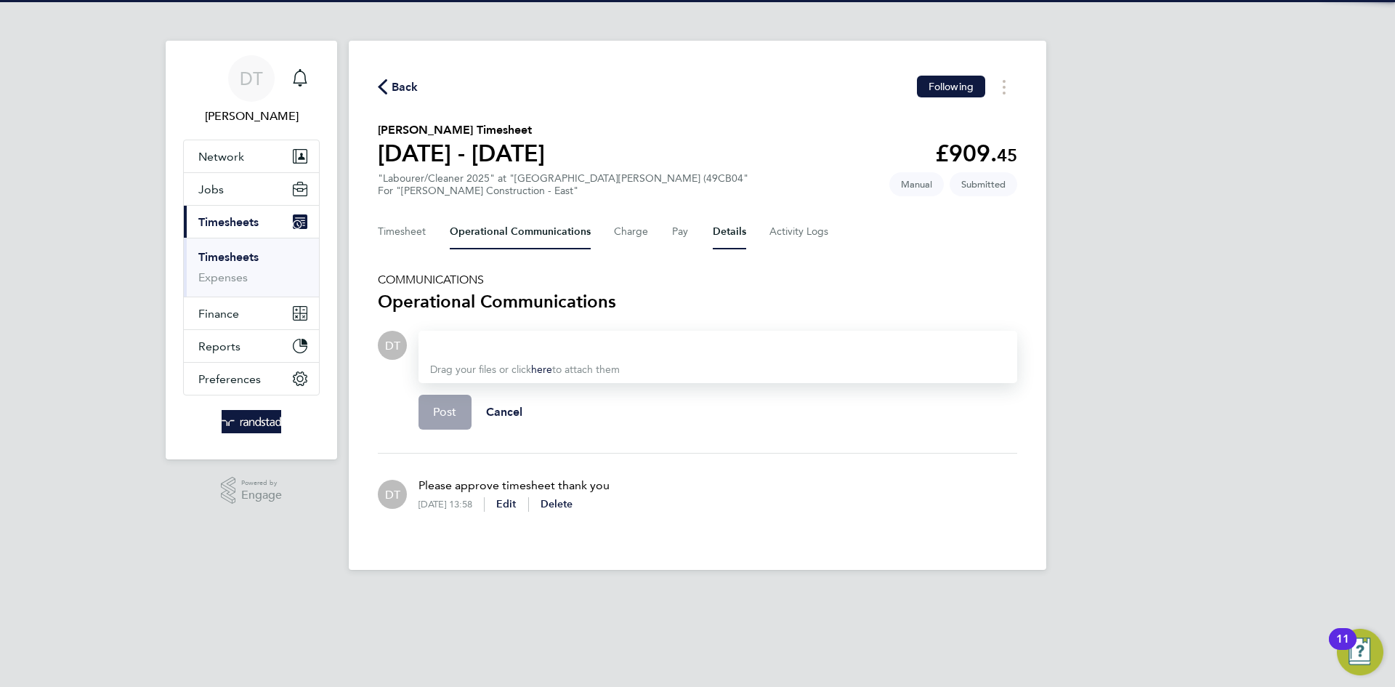
click at [734, 232] on button "Details" at bounding box center [729, 231] width 33 height 35
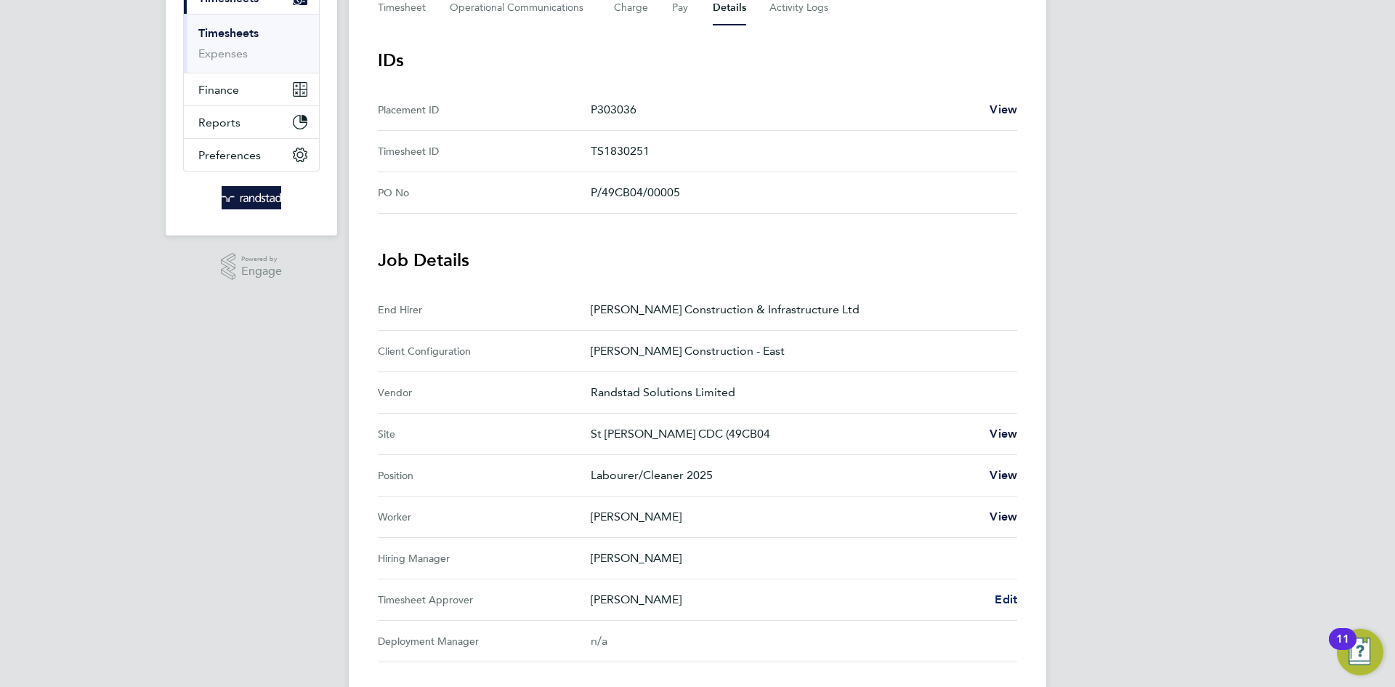
click at [1009, 595] on span "Edit" at bounding box center [1006, 599] width 23 height 14
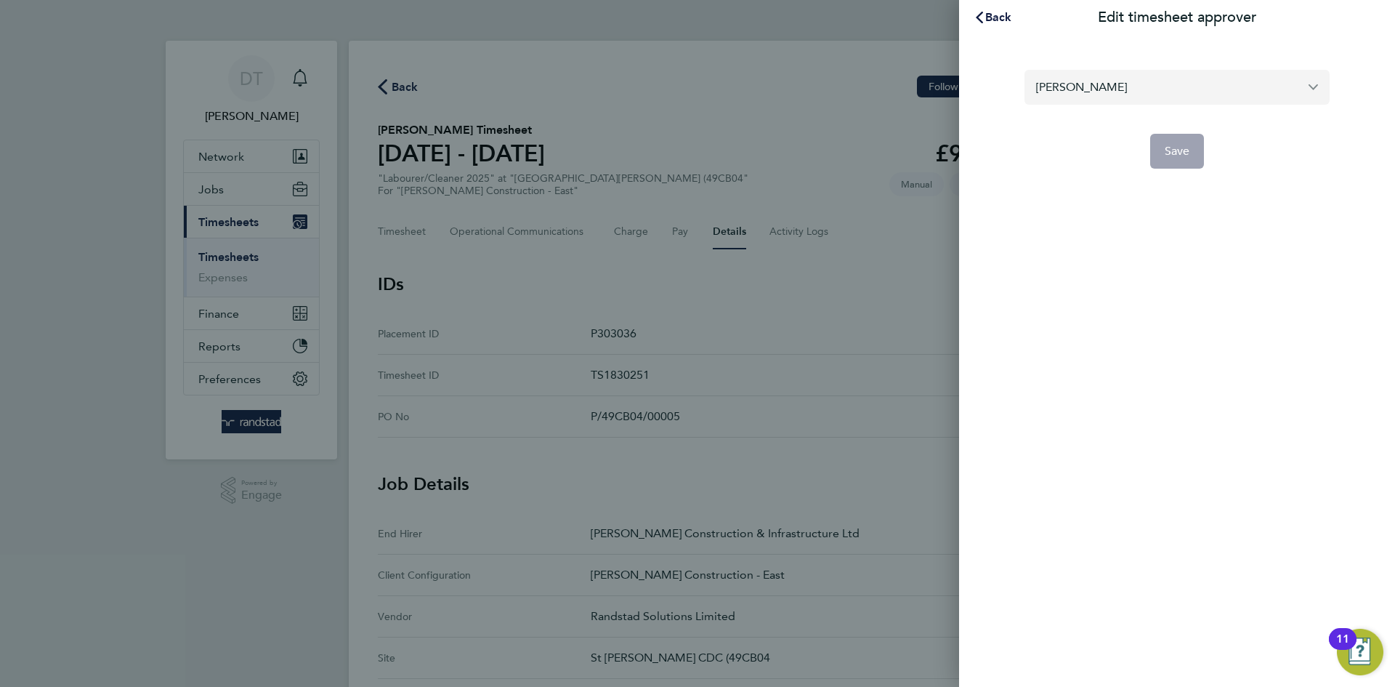
click at [1107, 82] on input "[PERSON_NAME]" at bounding box center [1177, 87] width 305 height 34
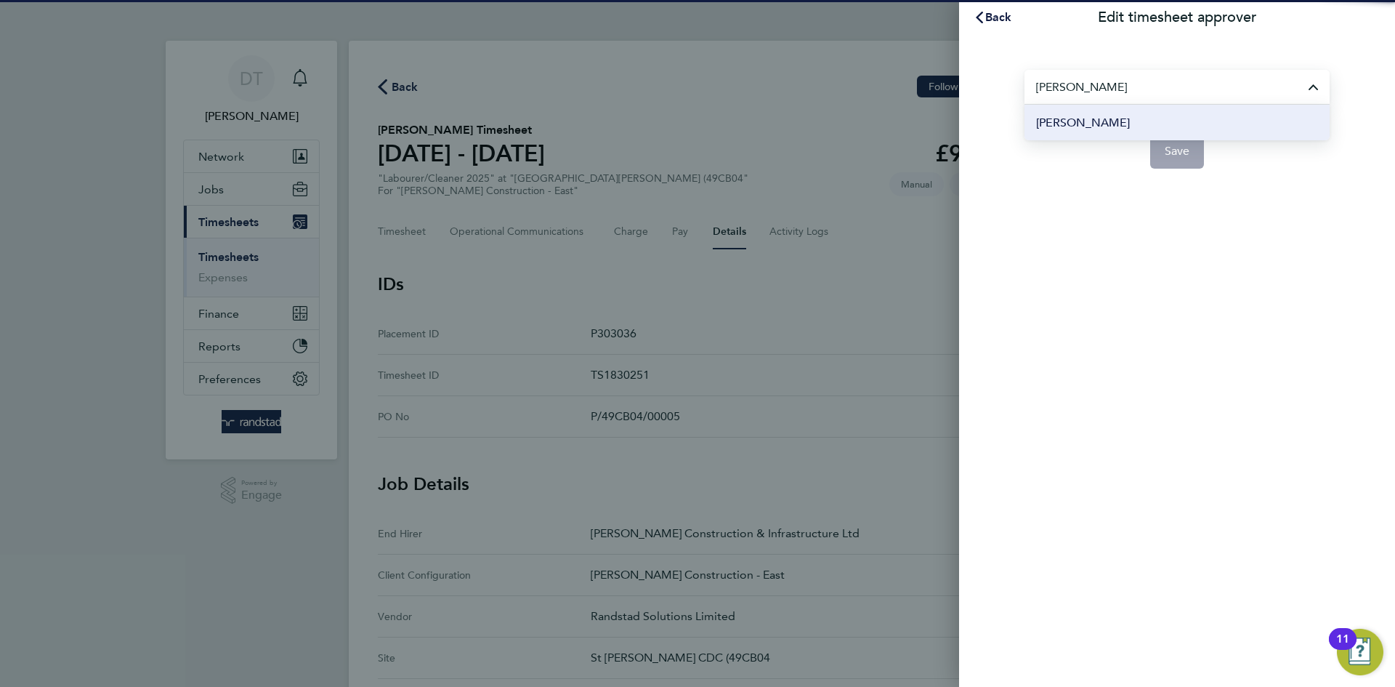
type input "[PERSON_NAME]"
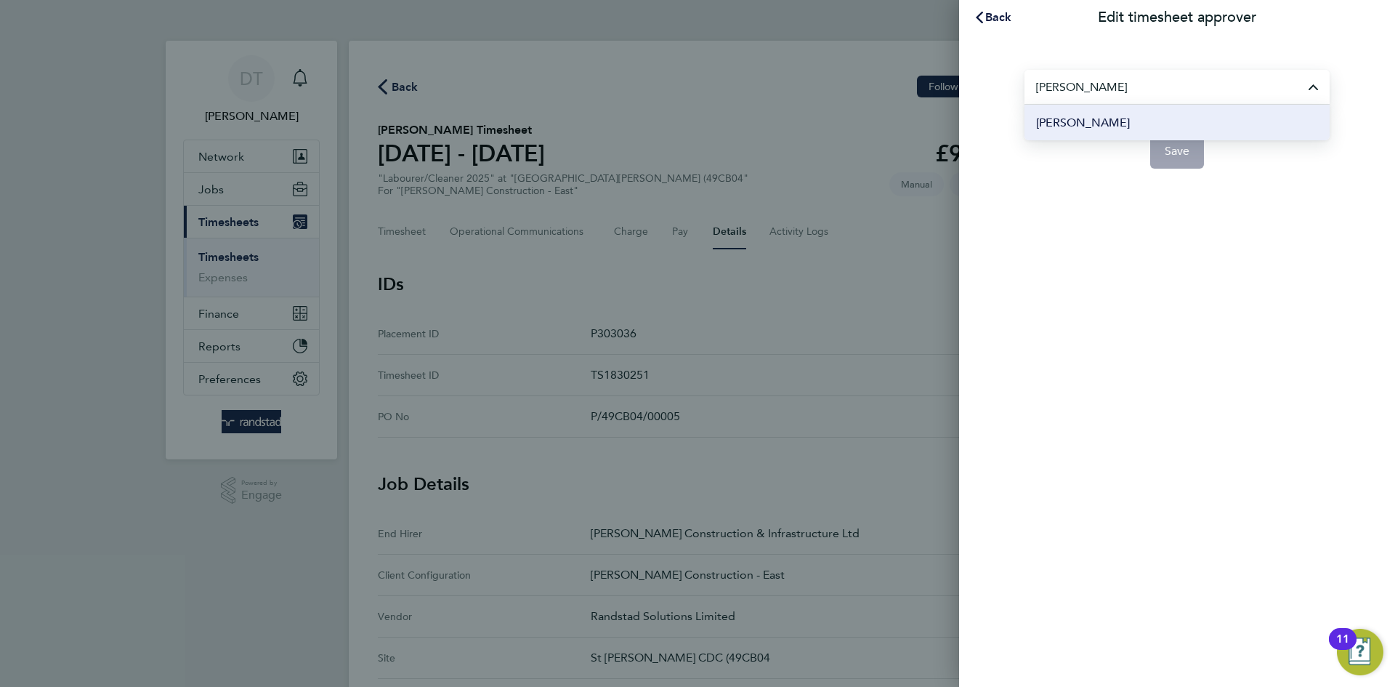
click at [1103, 117] on span "[PERSON_NAME]" at bounding box center [1083, 122] width 94 height 17
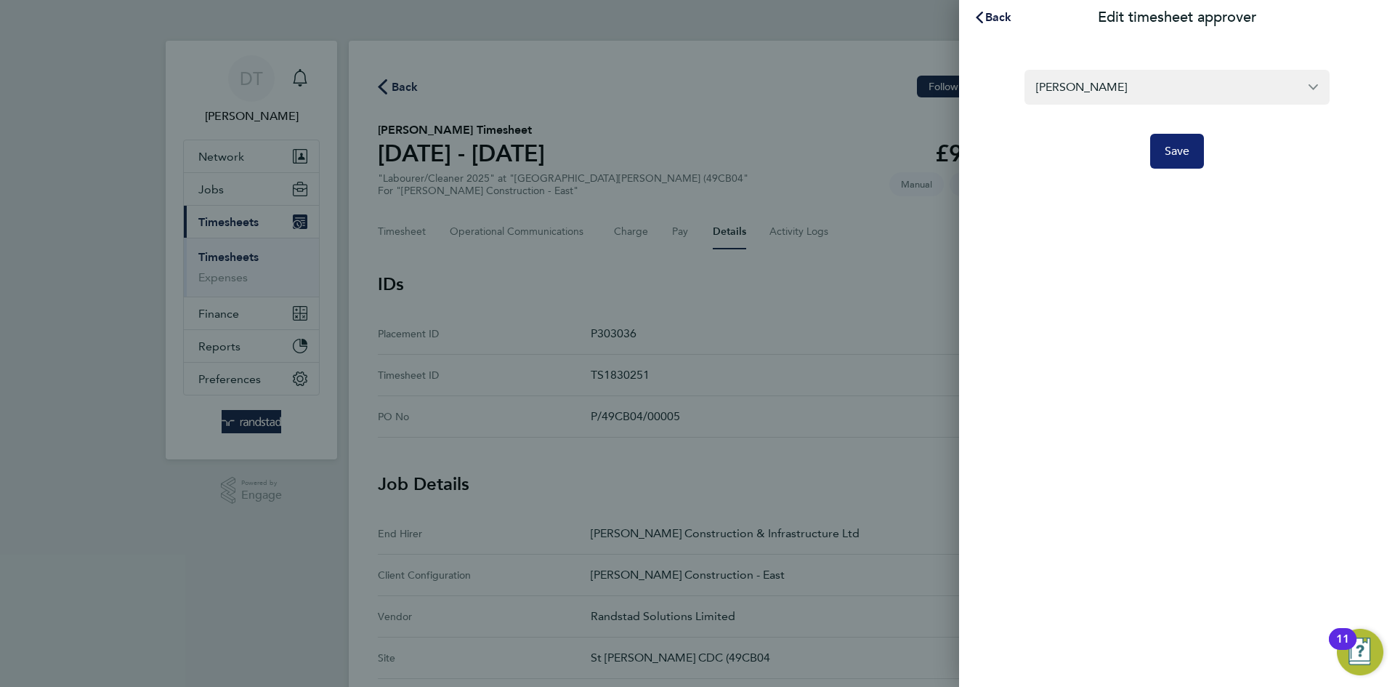
click at [1162, 144] on button "Save" at bounding box center [1177, 151] width 55 height 35
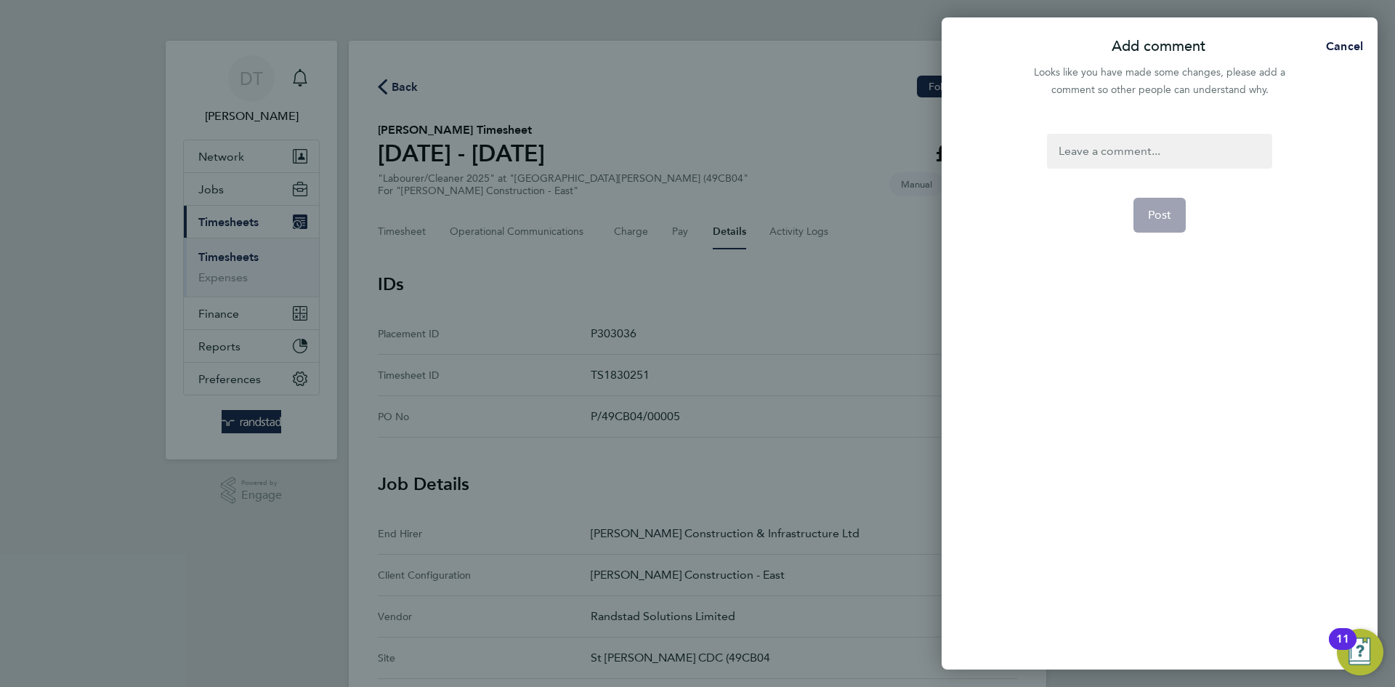
click at [1114, 145] on div at bounding box center [1159, 151] width 225 height 35
click at [1114, 146] on div at bounding box center [1159, 151] width 225 height 35
paste div
click at [1154, 208] on span "Post" at bounding box center [1160, 215] width 24 height 15
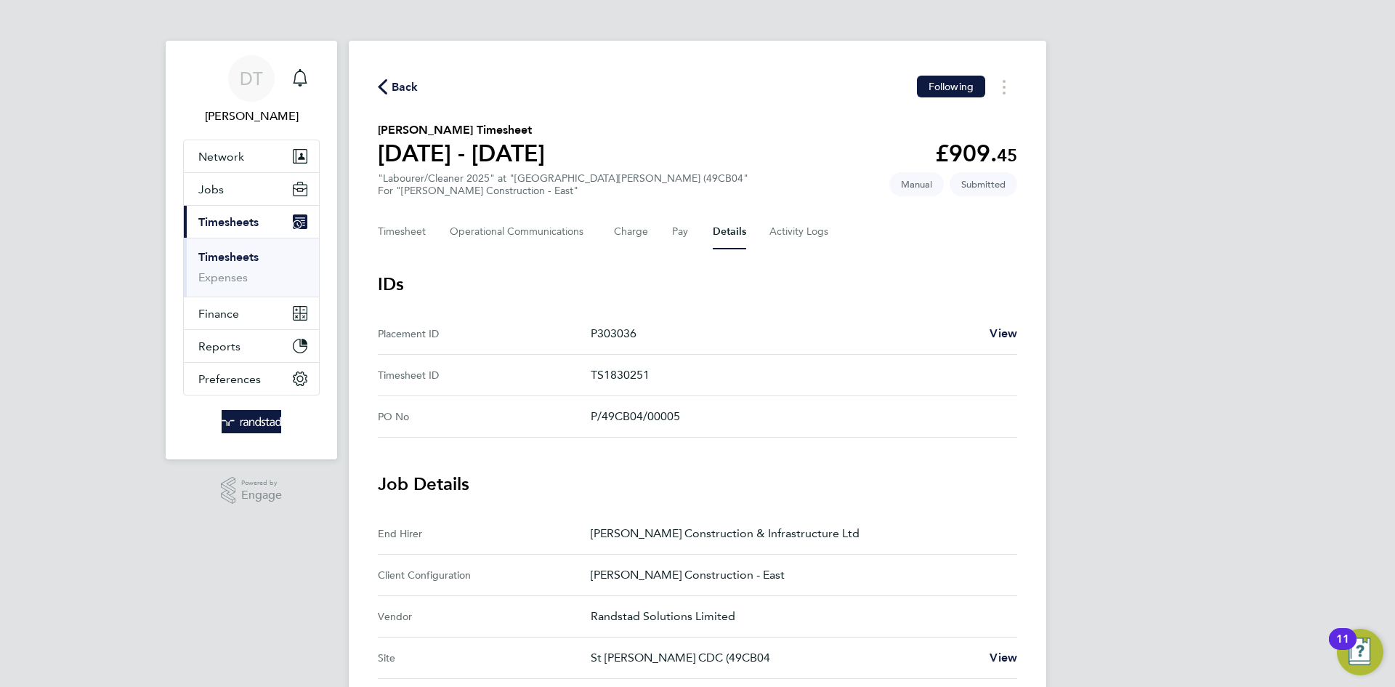
click at [406, 86] on span "Back" at bounding box center [405, 86] width 27 height 17
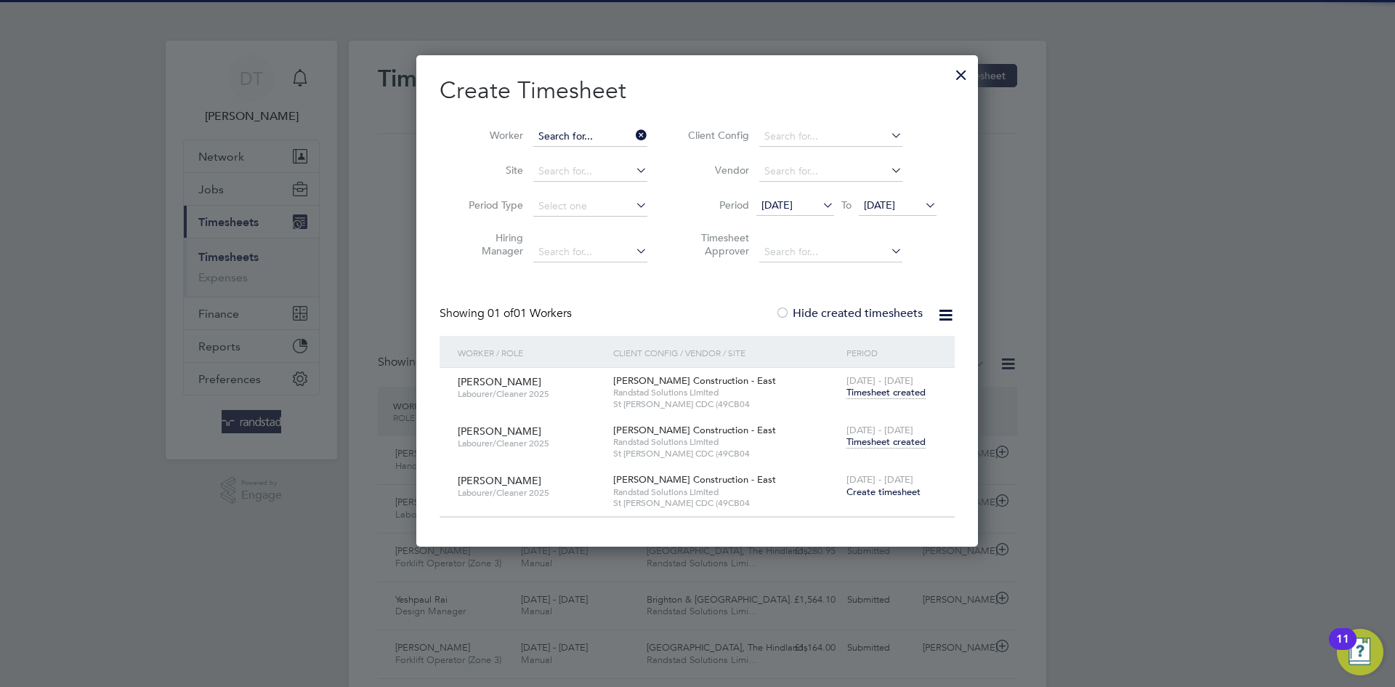
click at [600, 140] on input at bounding box center [590, 136] width 114 height 20
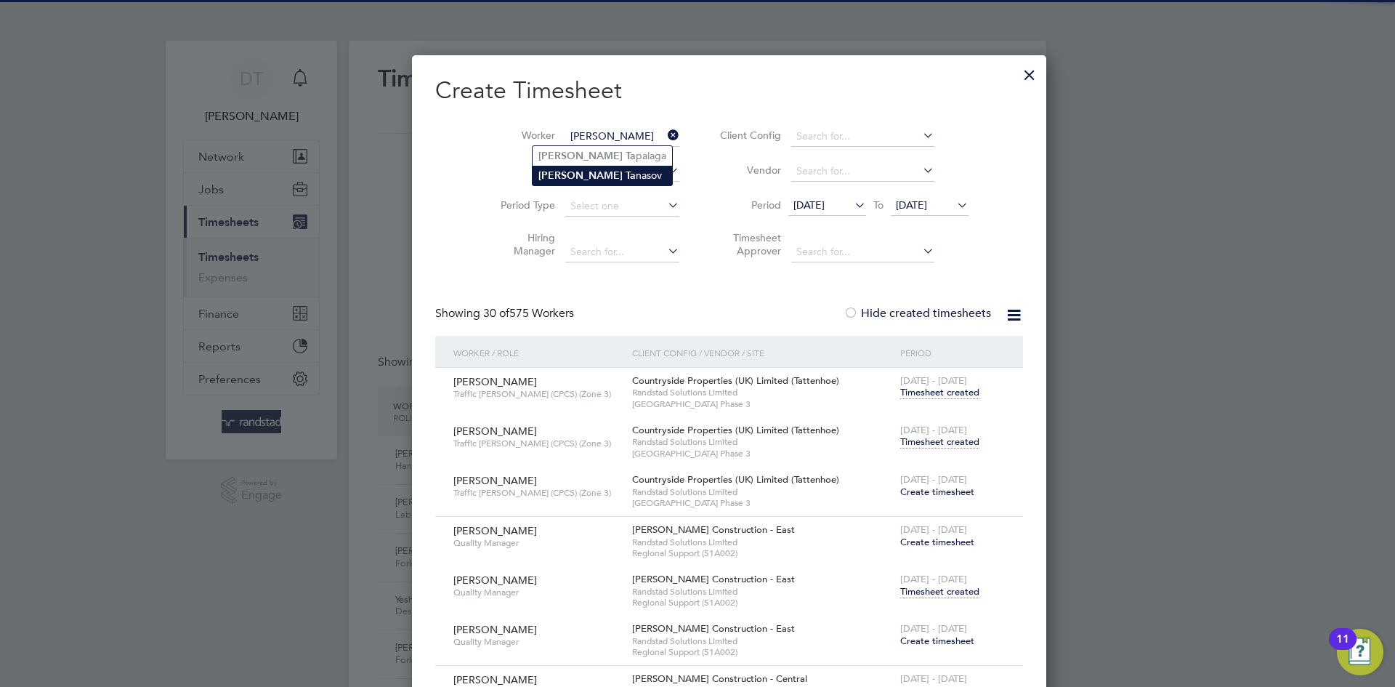
click at [577, 171] on b "[PERSON_NAME]" at bounding box center [581, 175] width 84 height 12
type input "[PERSON_NAME]"
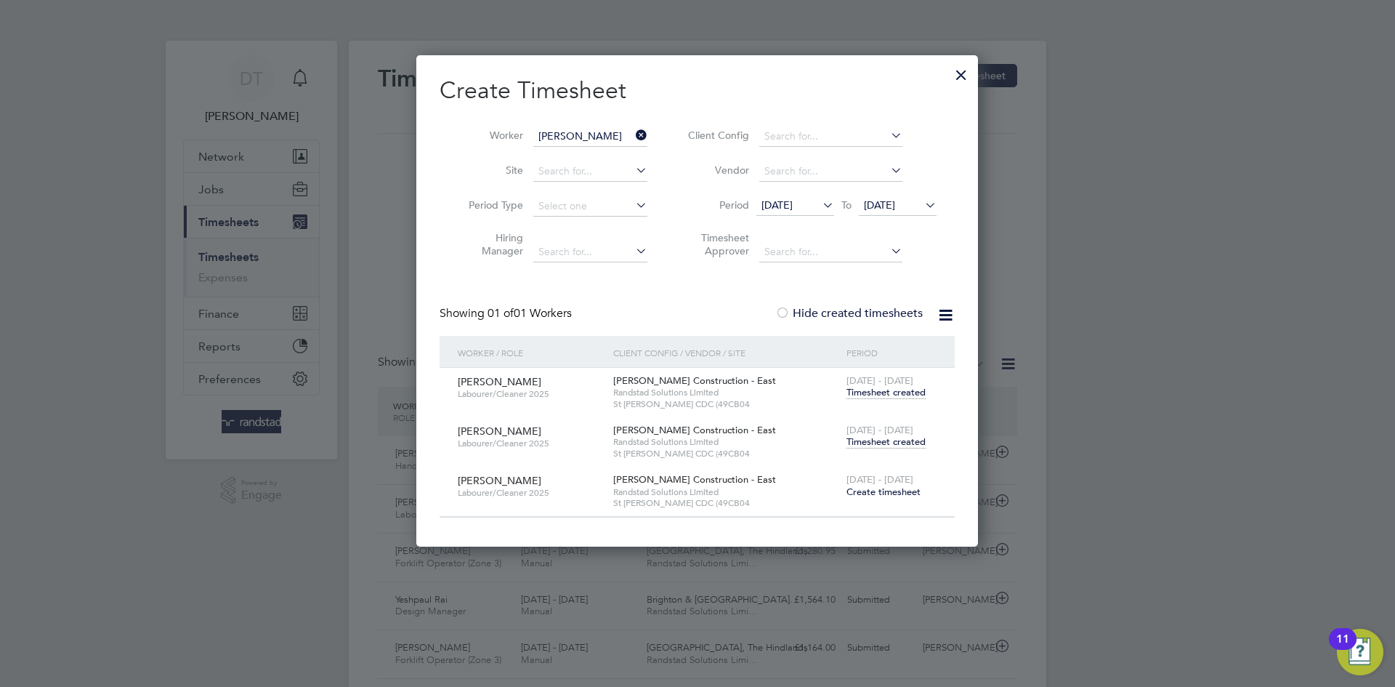
click at [879, 441] on span "Timesheet created" at bounding box center [886, 441] width 79 height 13
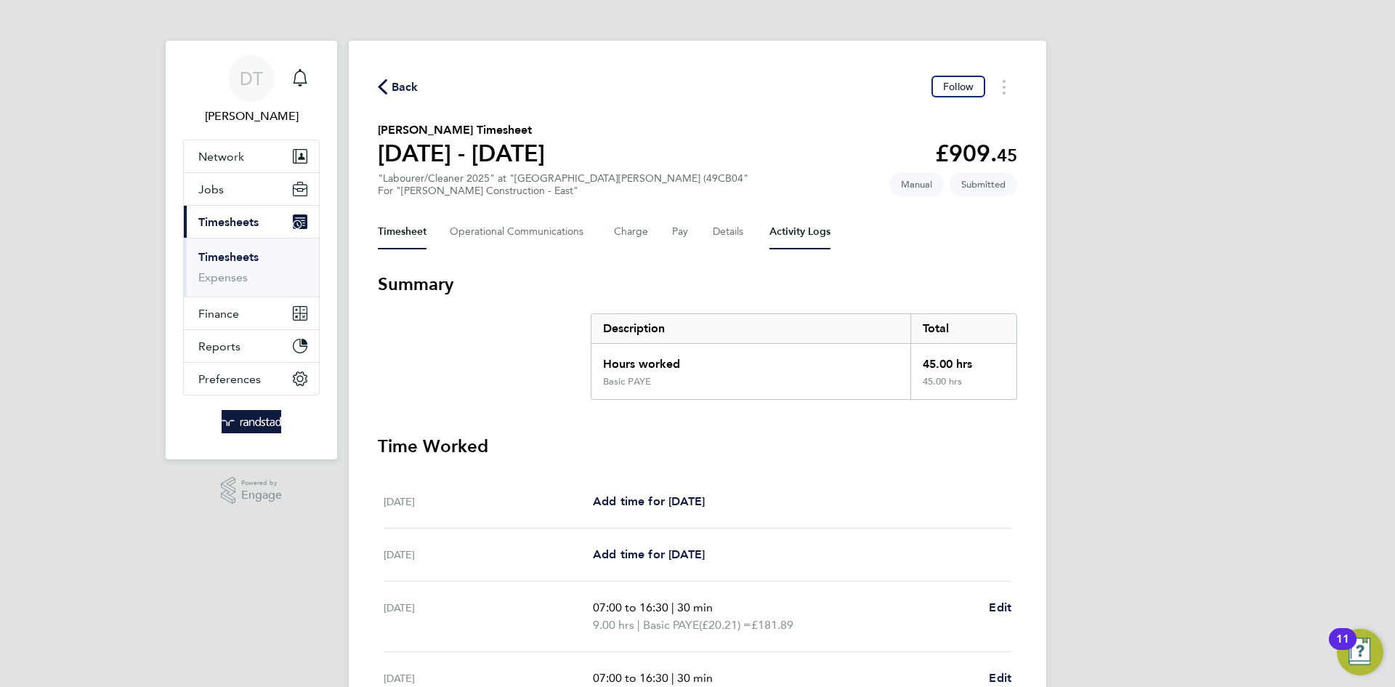
click at [813, 241] on Logs-tab "Activity Logs" at bounding box center [800, 231] width 61 height 35
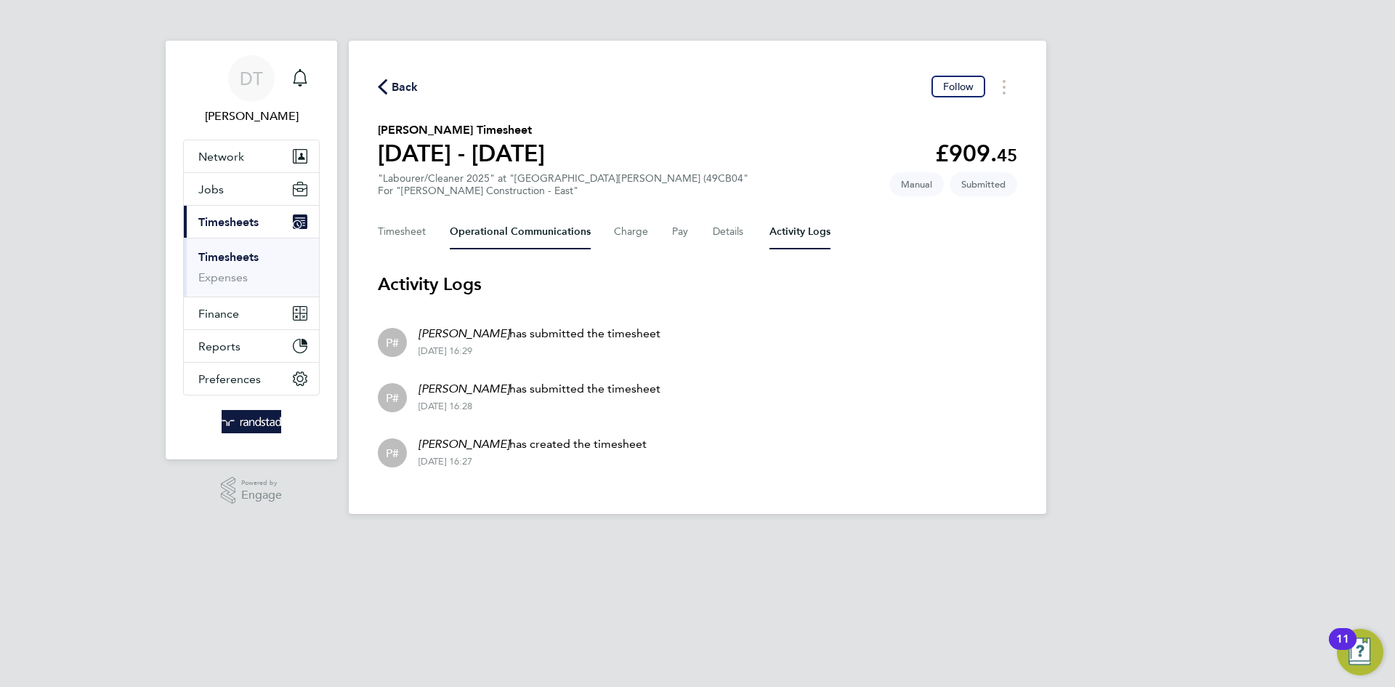
click at [497, 225] on Communications-tab "Operational Communications" at bounding box center [520, 231] width 141 height 35
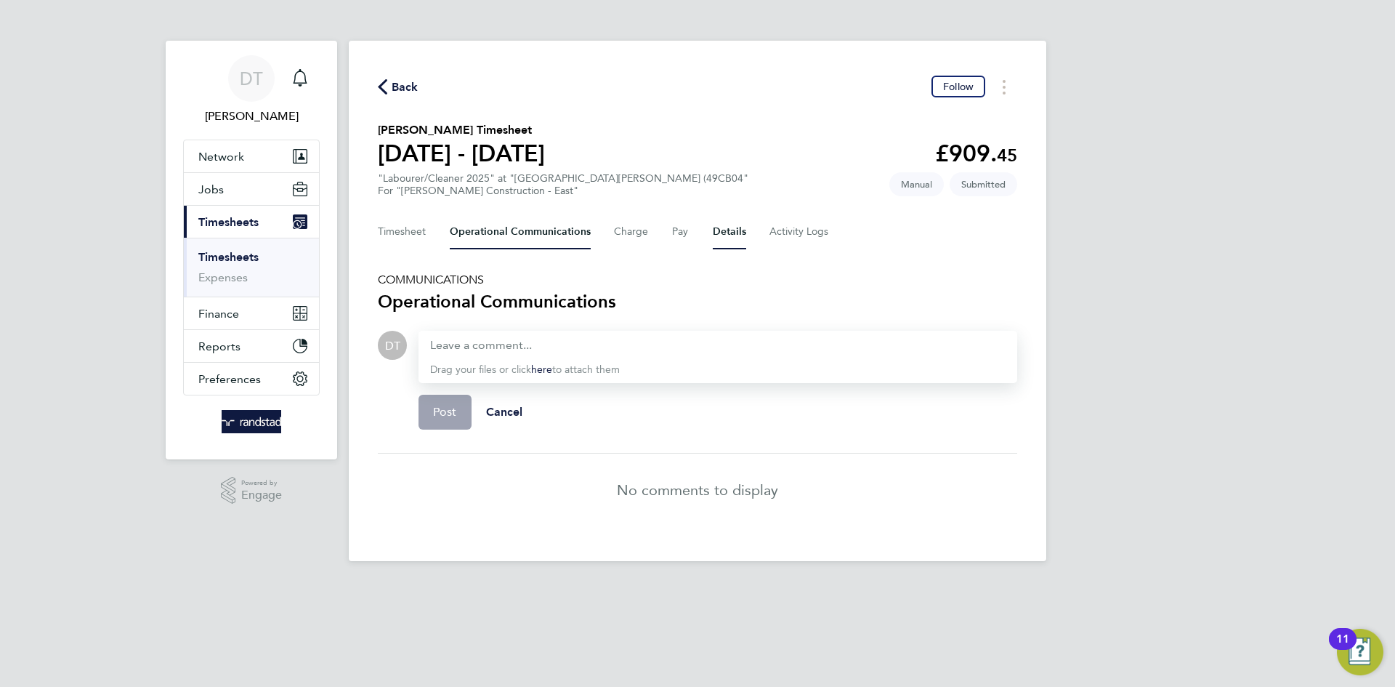
click at [718, 238] on button "Details" at bounding box center [729, 231] width 33 height 35
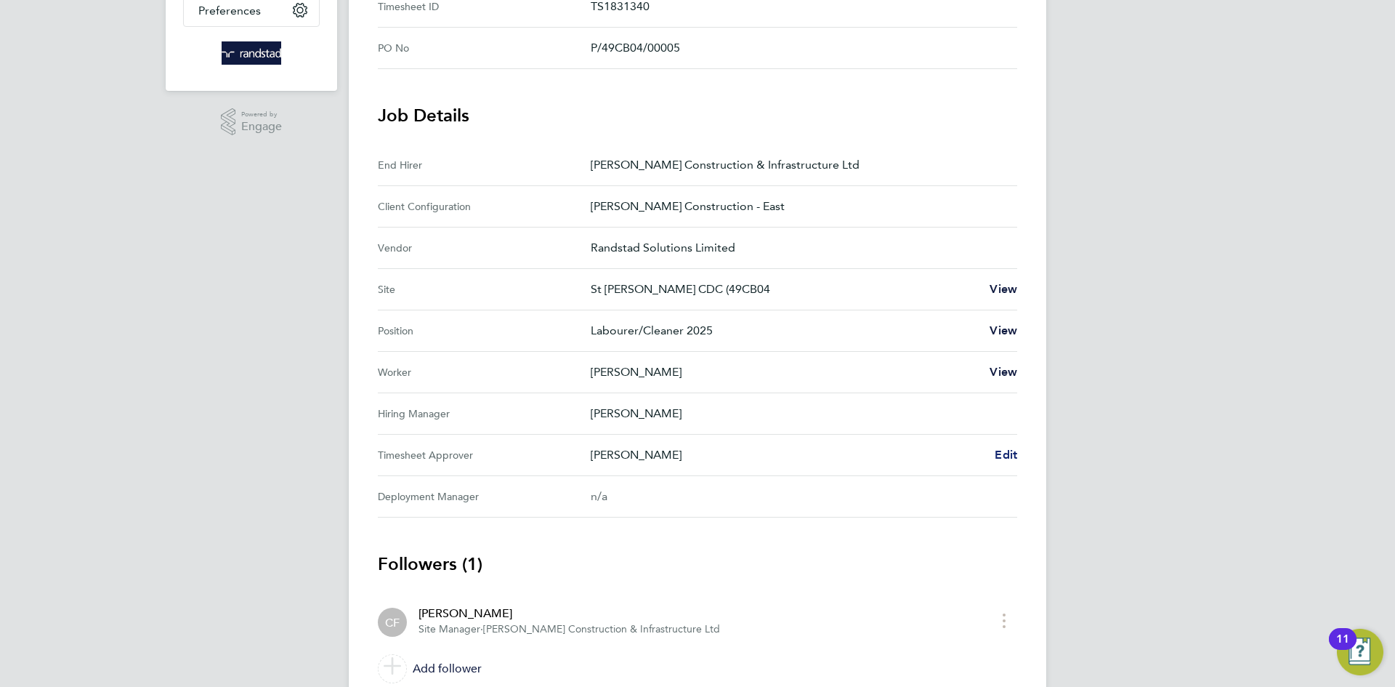
click at [1012, 448] on span "Edit" at bounding box center [1006, 455] width 23 height 14
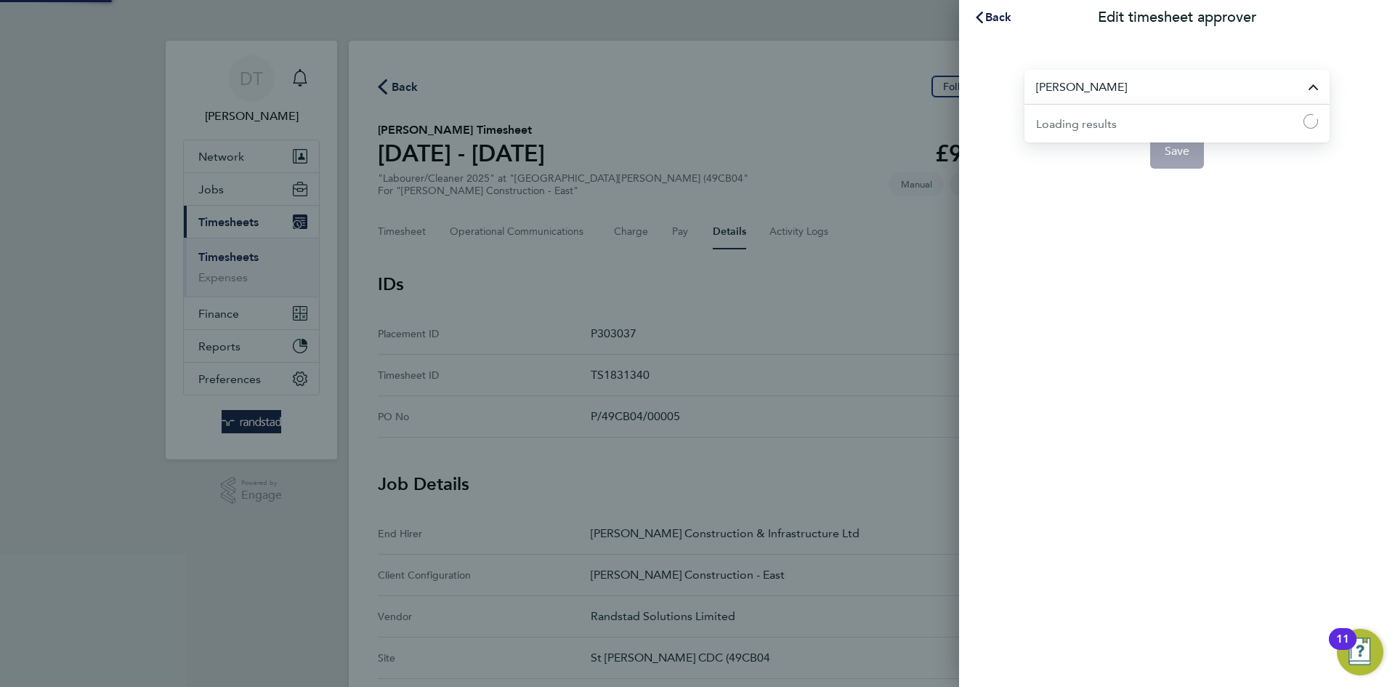
click at [1126, 89] on input "[PERSON_NAME]" at bounding box center [1177, 87] width 305 height 34
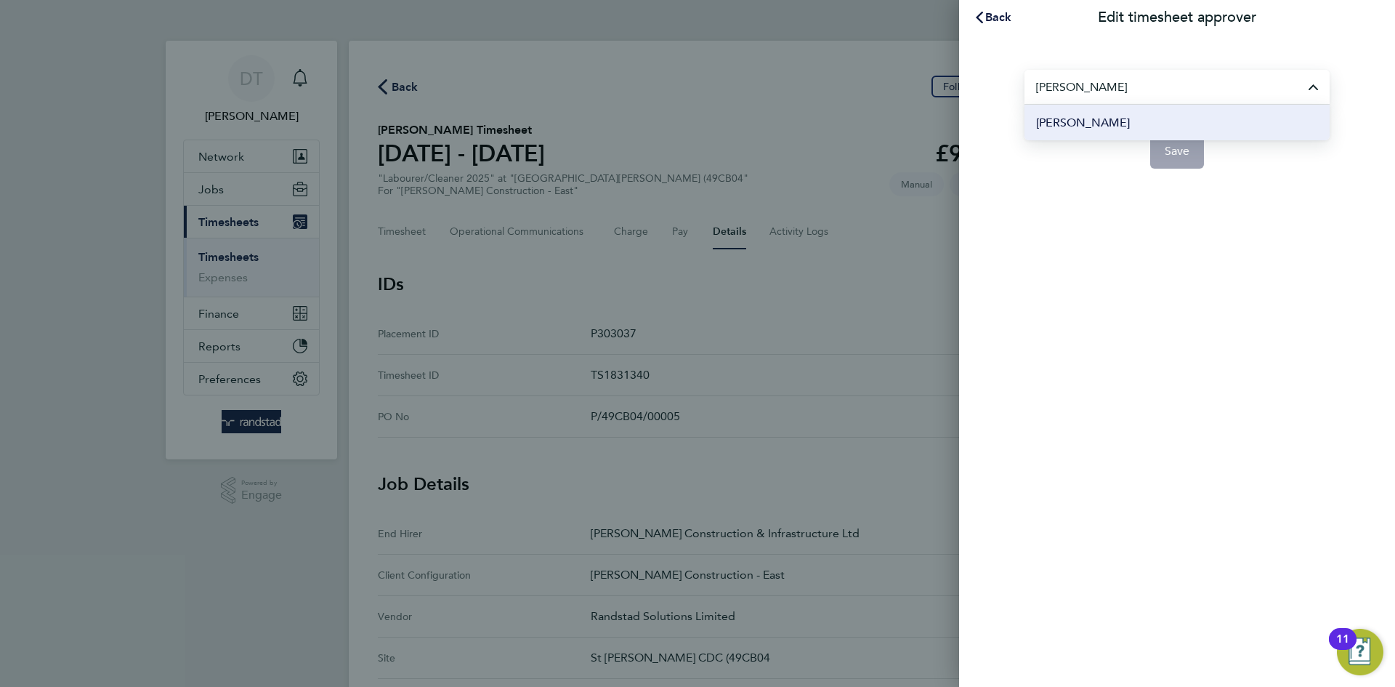
type input "[PERSON_NAME]"
click at [1089, 118] on span "[PERSON_NAME]" at bounding box center [1083, 122] width 94 height 17
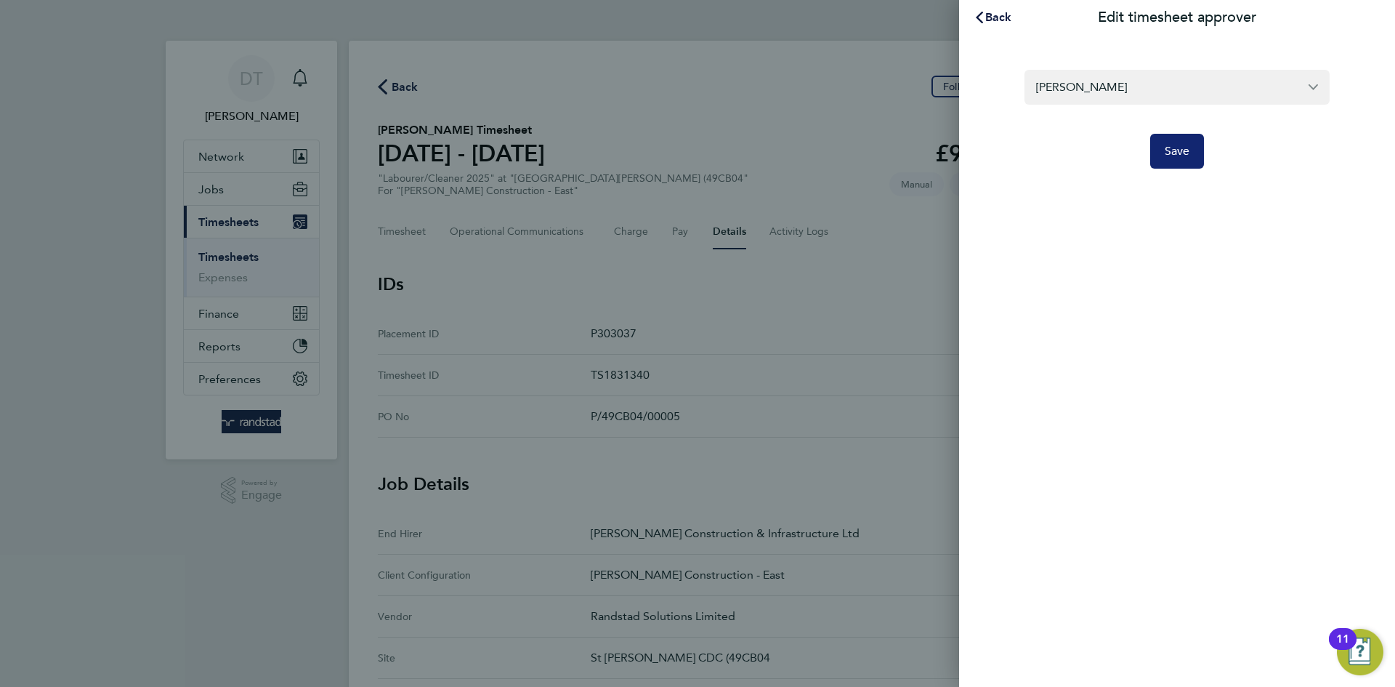
click at [1174, 144] on span "Save" at bounding box center [1177, 151] width 25 height 15
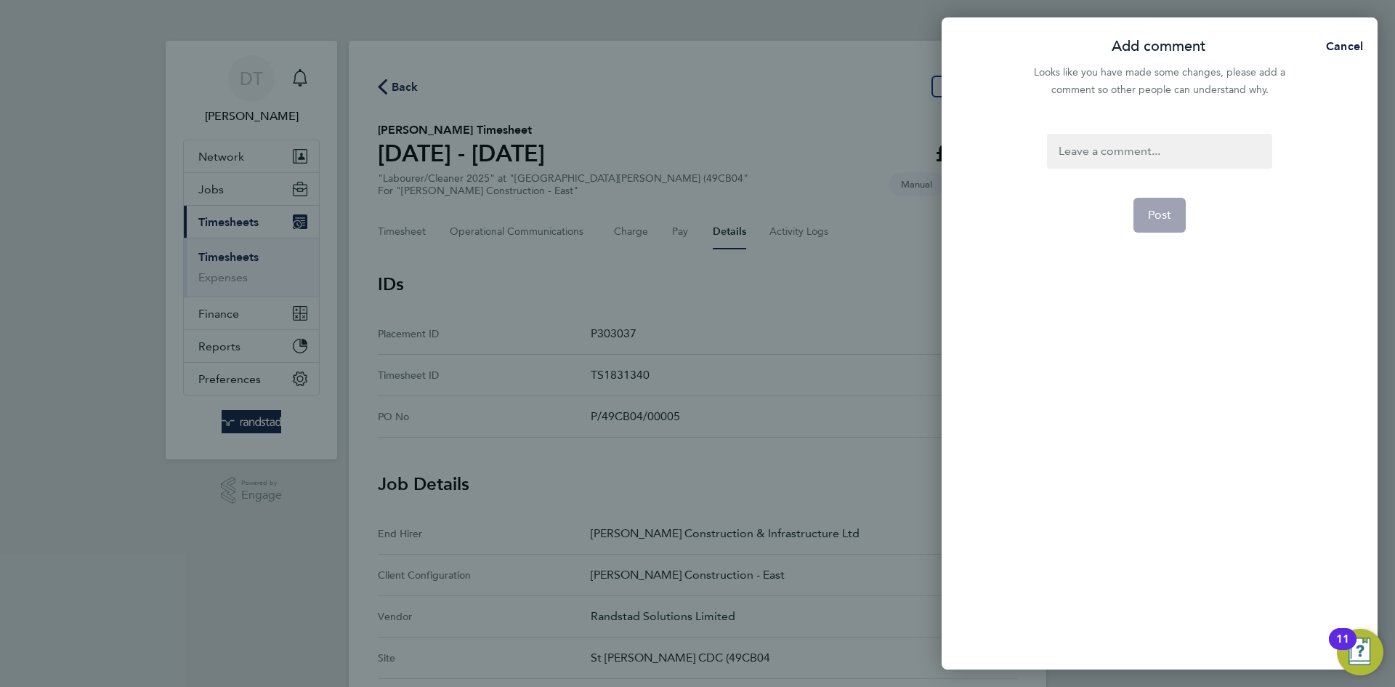
click at [1122, 142] on div at bounding box center [1159, 151] width 225 height 35
click at [1121, 150] on div at bounding box center [1159, 151] width 225 height 35
paste div
click at [1161, 212] on span "Post" at bounding box center [1160, 215] width 24 height 15
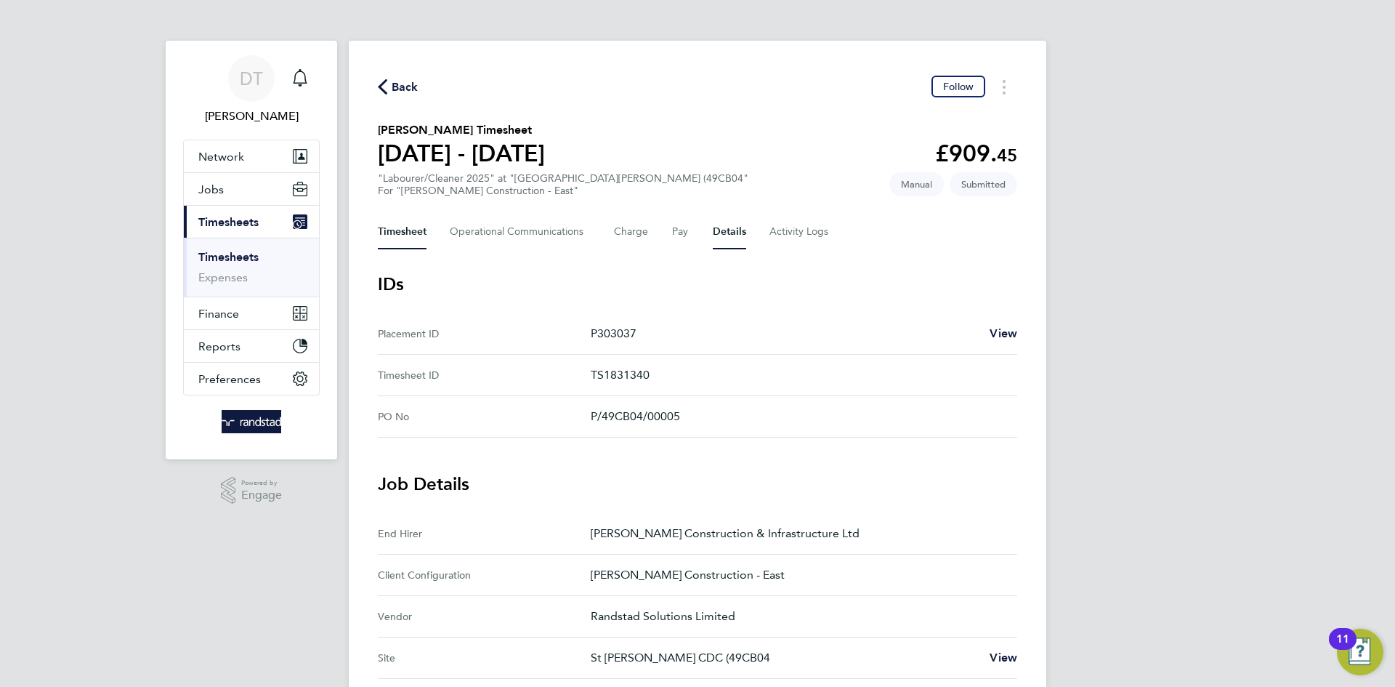
click at [391, 238] on button "Timesheet" at bounding box center [402, 231] width 49 height 35
